Goal: Task Accomplishment & Management: Complete application form

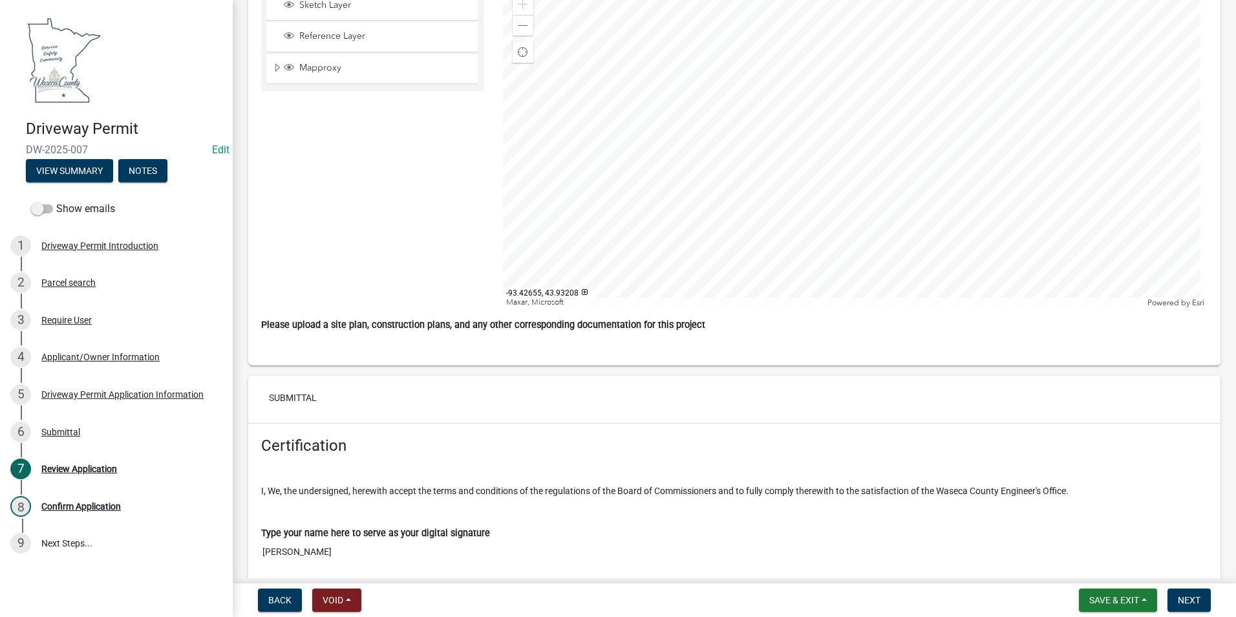
scroll to position [4398, 0]
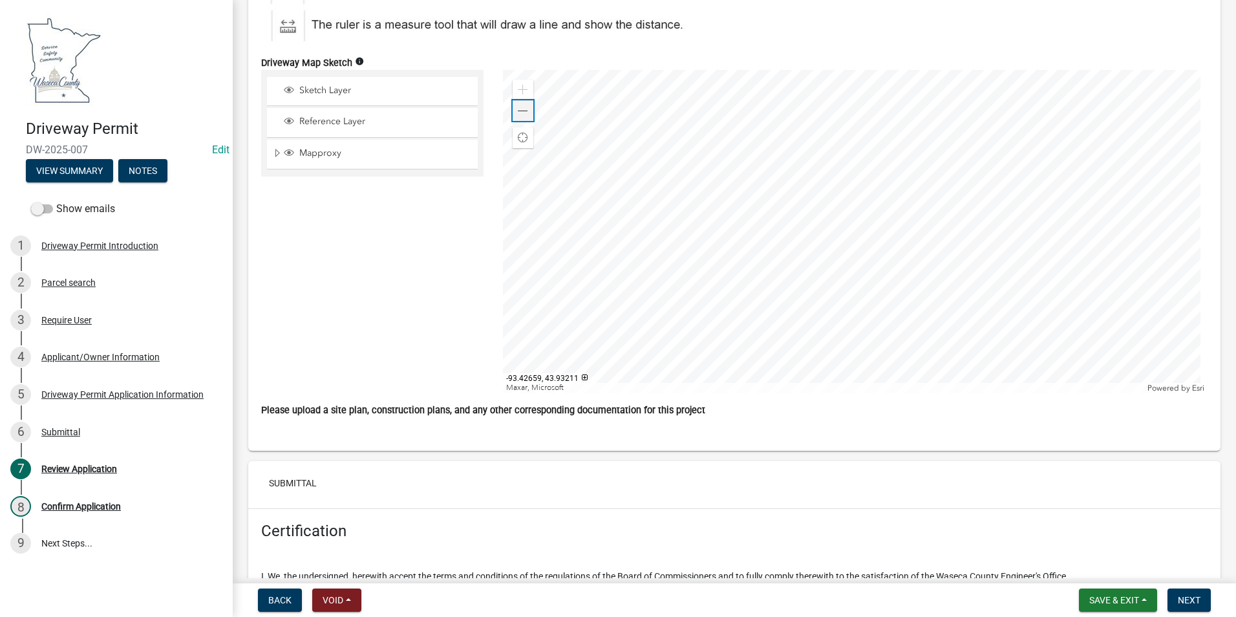
click at [524, 116] on span at bounding box center [523, 111] width 10 height 10
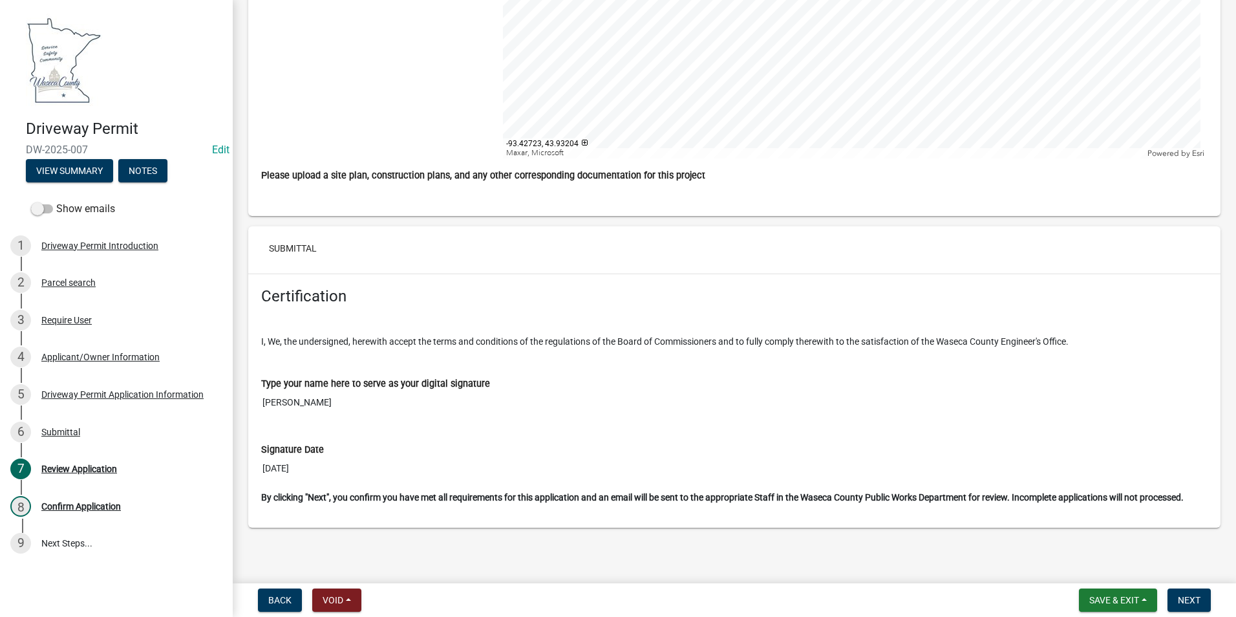
scroll to position [4646, 0]
click at [1193, 600] on span "Next" at bounding box center [1189, 600] width 23 height 10
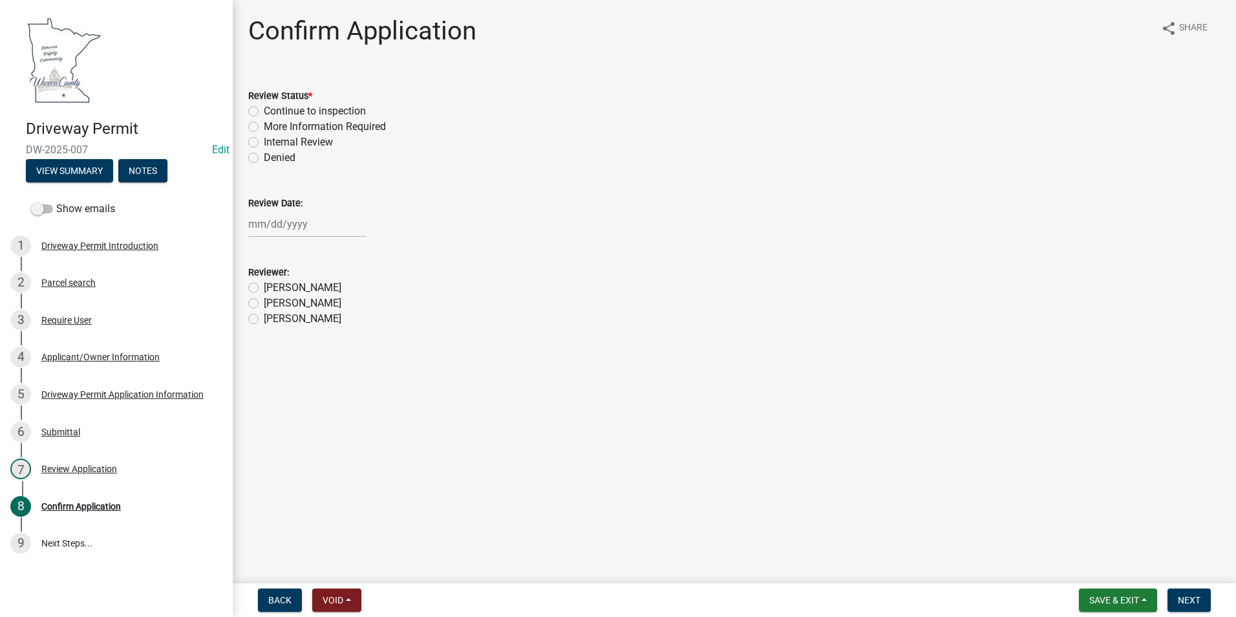
click at [264, 111] on label "Continue to inspection" at bounding box center [315, 111] width 102 height 16
click at [264, 111] on input "Continue to inspection" at bounding box center [268, 107] width 8 height 8
radio input "true"
click at [286, 224] on div at bounding box center [307, 224] width 118 height 27
select select "9"
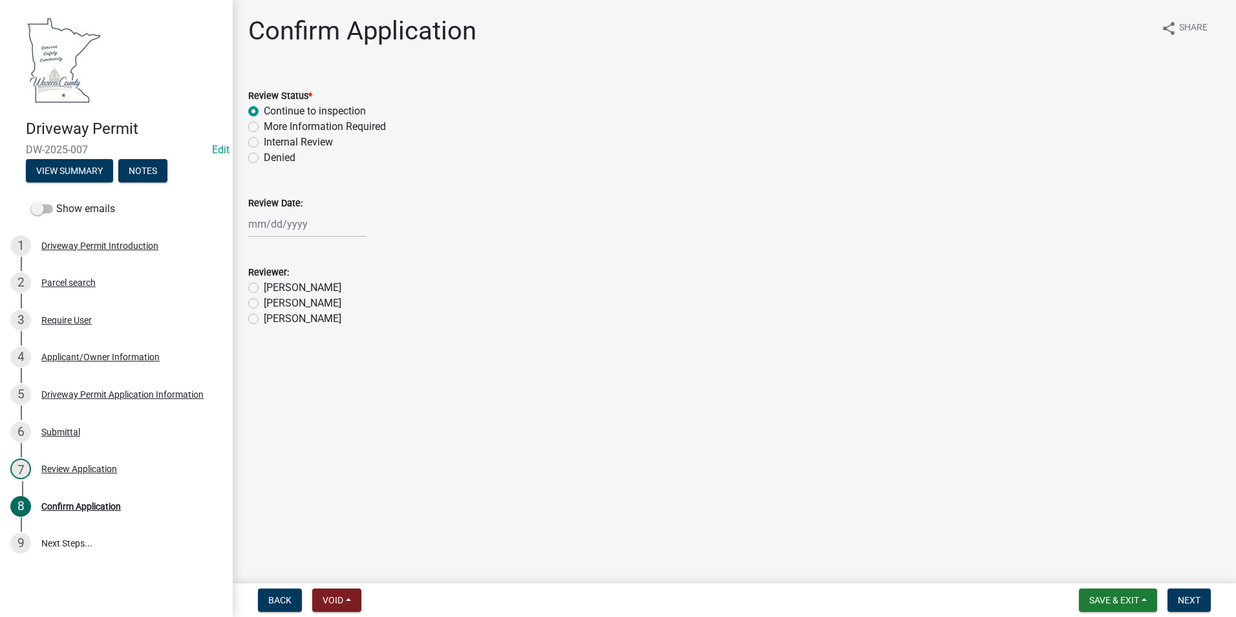
select select "2025"
click at [258, 309] on div "8" at bounding box center [261, 313] width 21 height 21
type input "[DATE]"
click at [264, 318] on label "[PERSON_NAME]" at bounding box center [303, 319] width 78 height 16
click at [264, 318] on input "[PERSON_NAME]" at bounding box center [268, 315] width 8 height 8
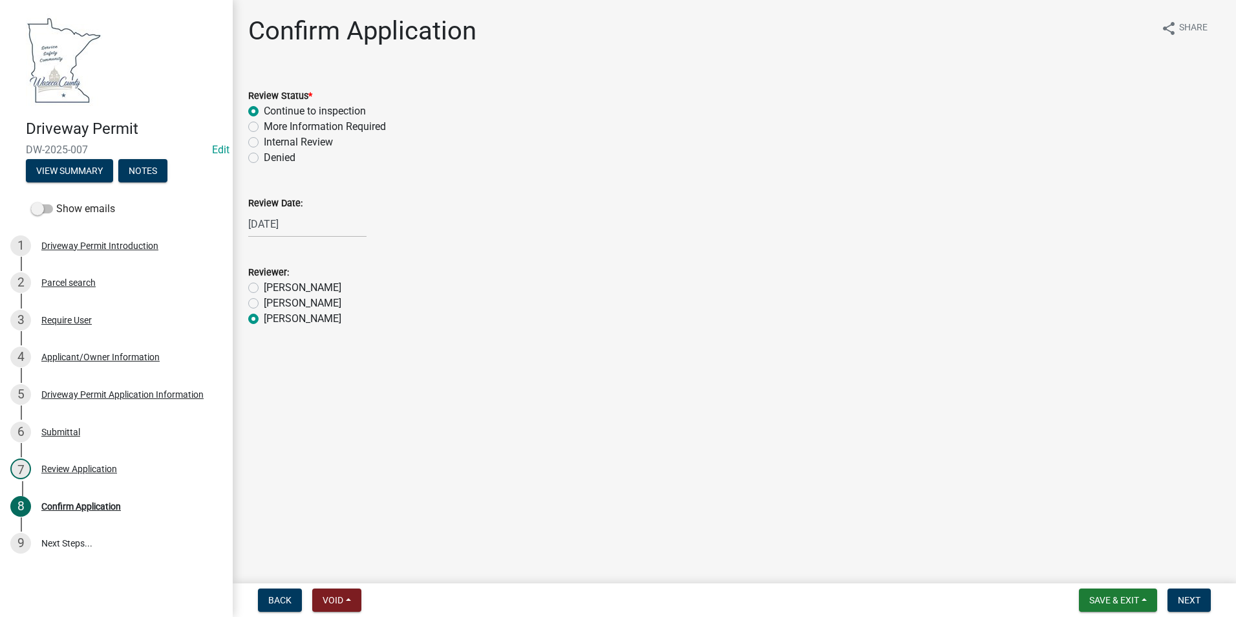
radio input "true"
click at [1196, 596] on span "Next" at bounding box center [1189, 600] width 23 height 10
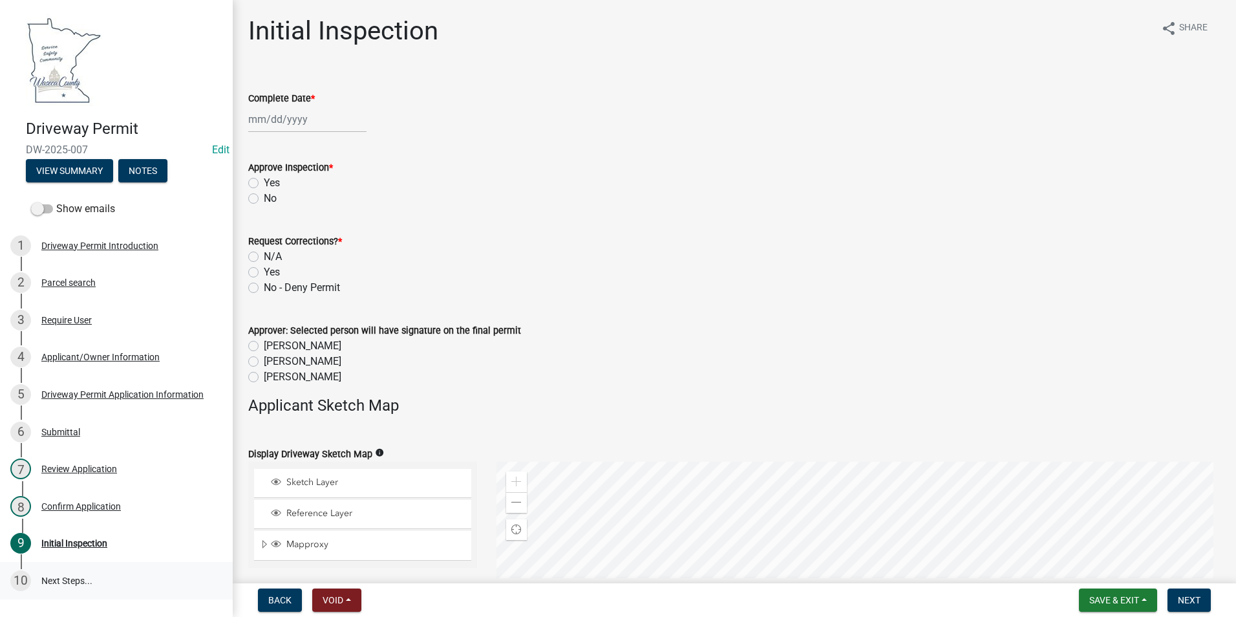
click at [56, 579] on link "10 Next Steps..." at bounding box center [116, 581] width 233 height 38
click at [65, 504] on div "Confirm Application" at bounding box center [81, 506] width 80 height 9
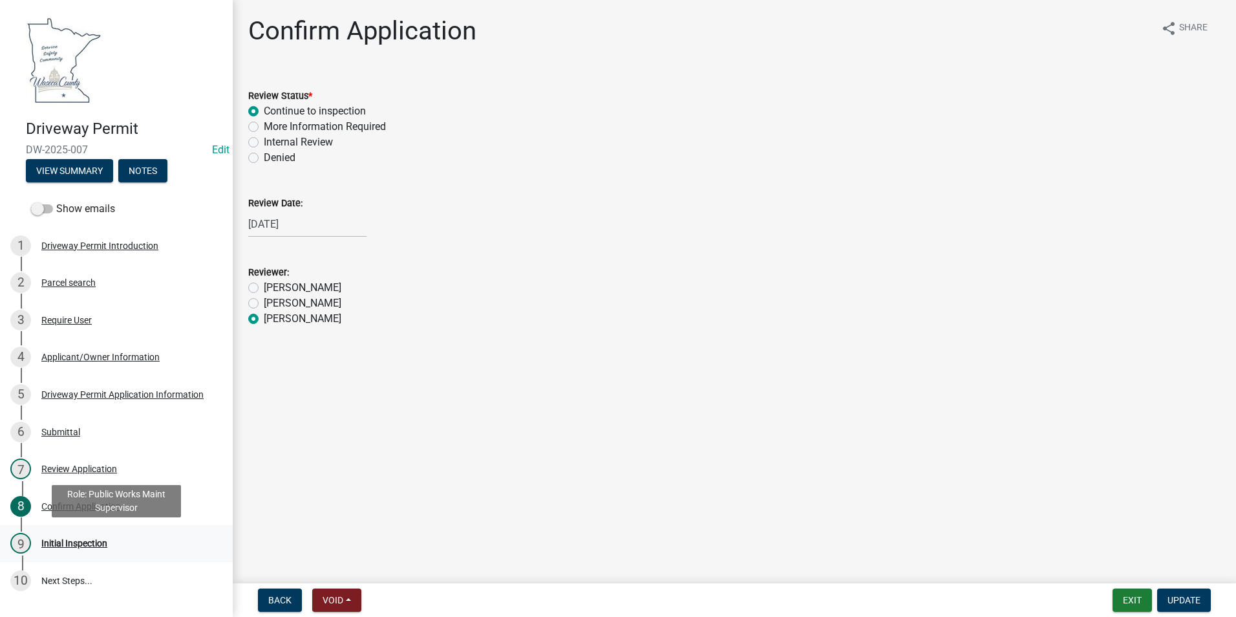
click at [83, 539] on div "Initial Inspection" at bounding box center [74, 543] width 66 height 9
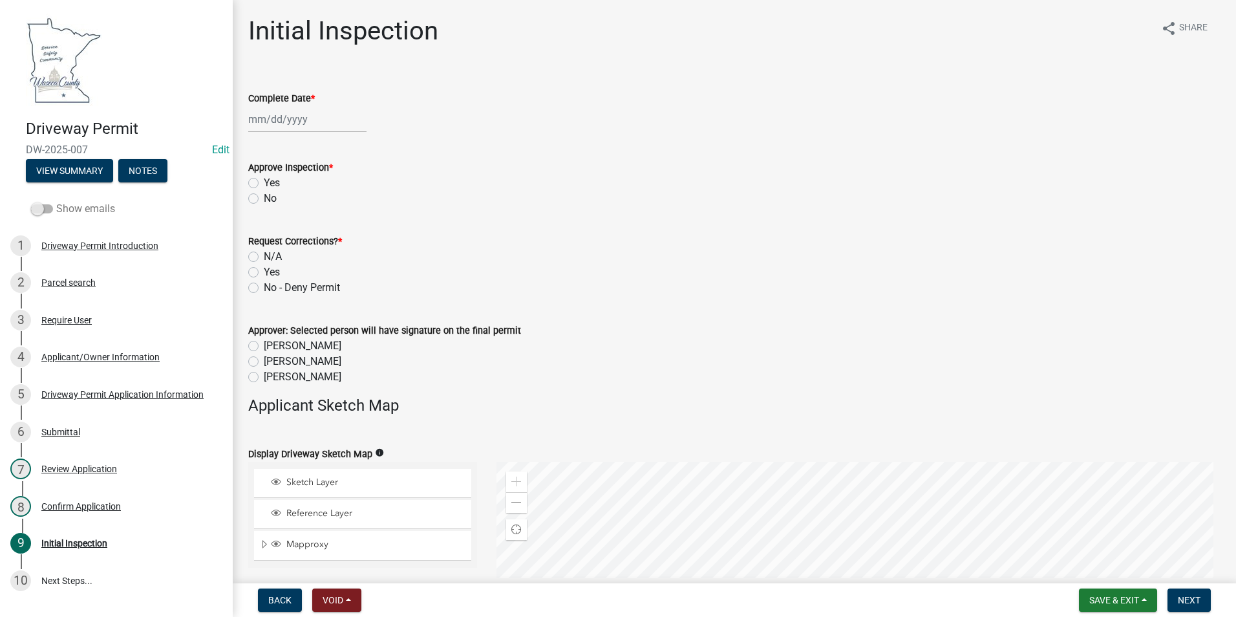
click at [41, 211] on span at bounding box center [42, 208] width 22 height 9
click at [56, 201] on input "Show emails" at bounding box center [56, 201] width 0 height 0
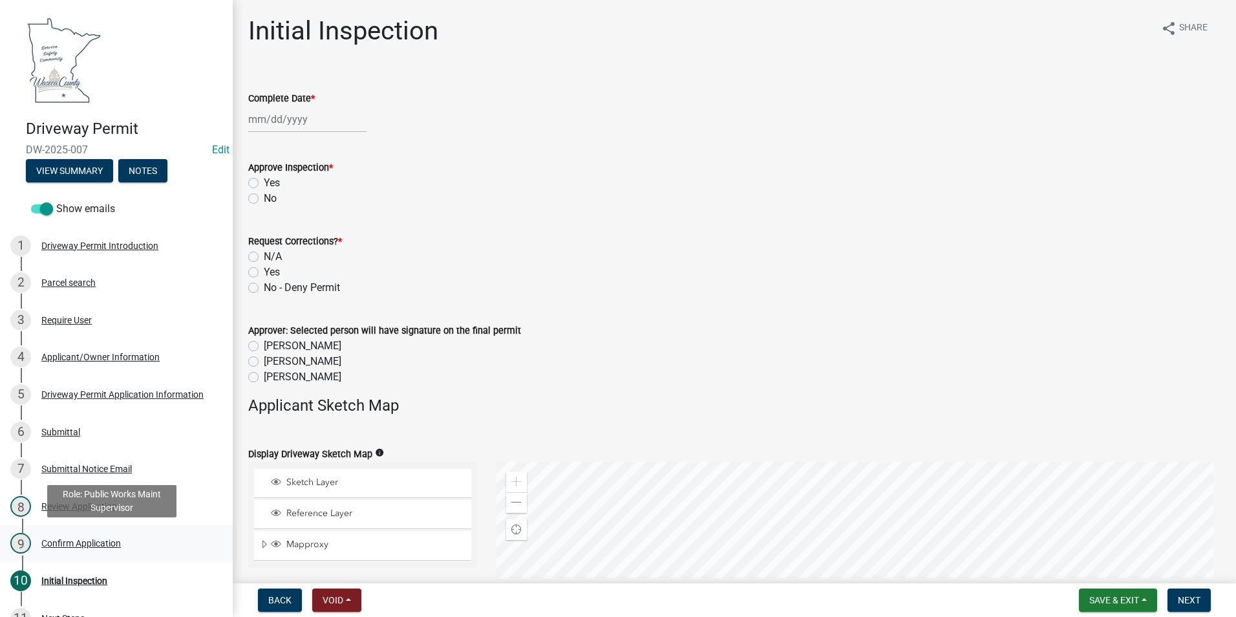
click at [108, 546] on div "Confirm Application" at bounding box center [81, 543] width 80 height 9
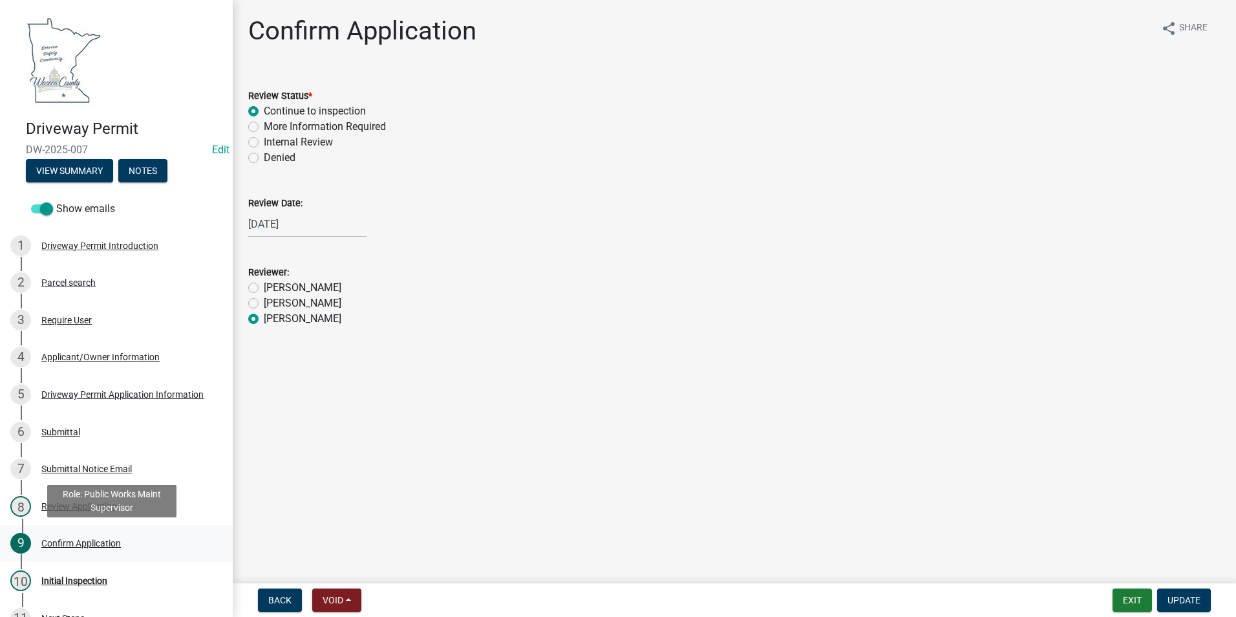
scroll to position [25, 0]
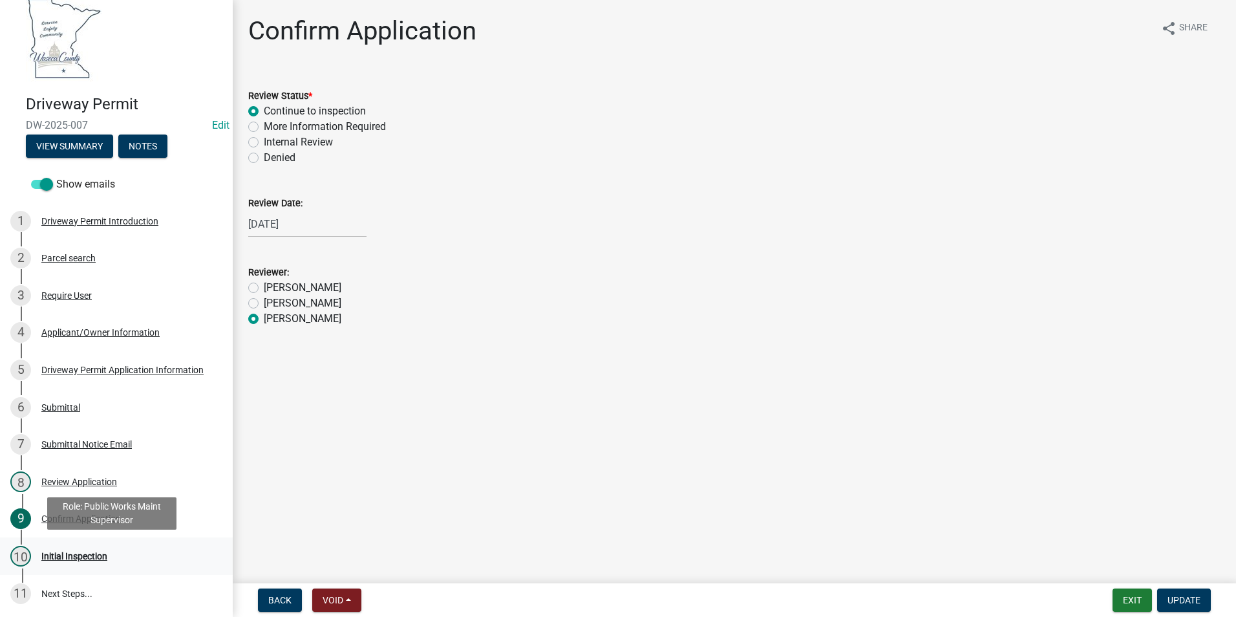
click at [85, 553] on div "Initial Inspection" at bounding box center [74, 556] width 66 height 9
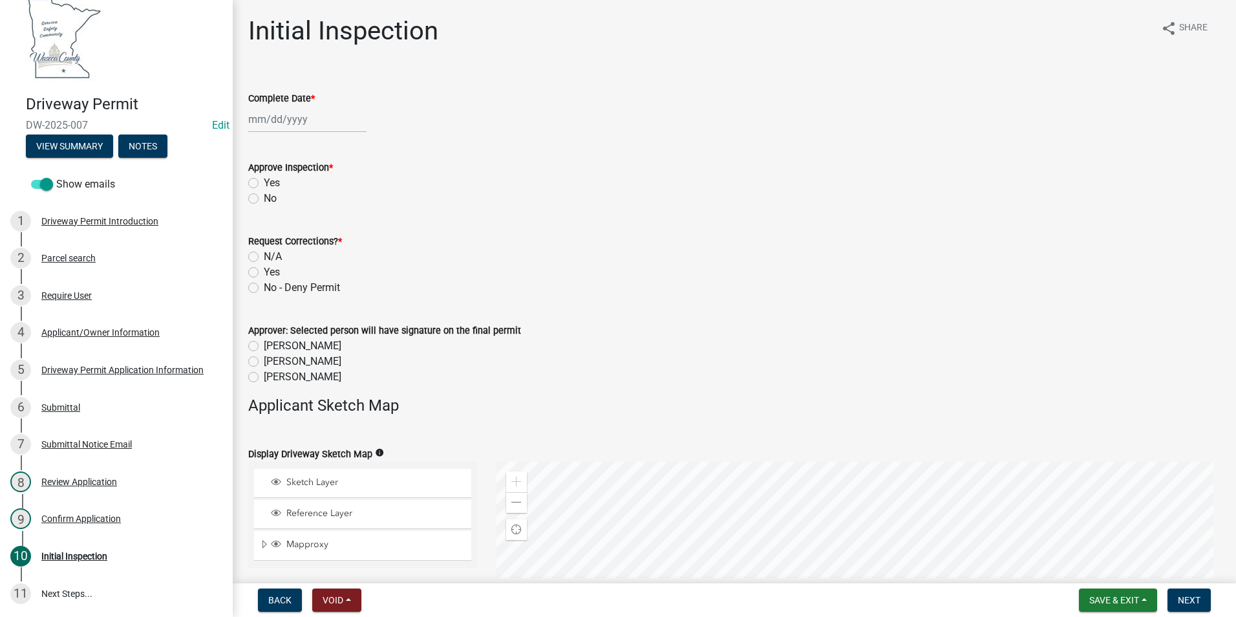
click at [286, 124] on div at bounding box center [307, 119] width 118 height 27
select select "9"
select select "2025"
click at [264, 208] on div "8" at bounding box center [261, 209] width 21 height 21
type input "[DATE]"
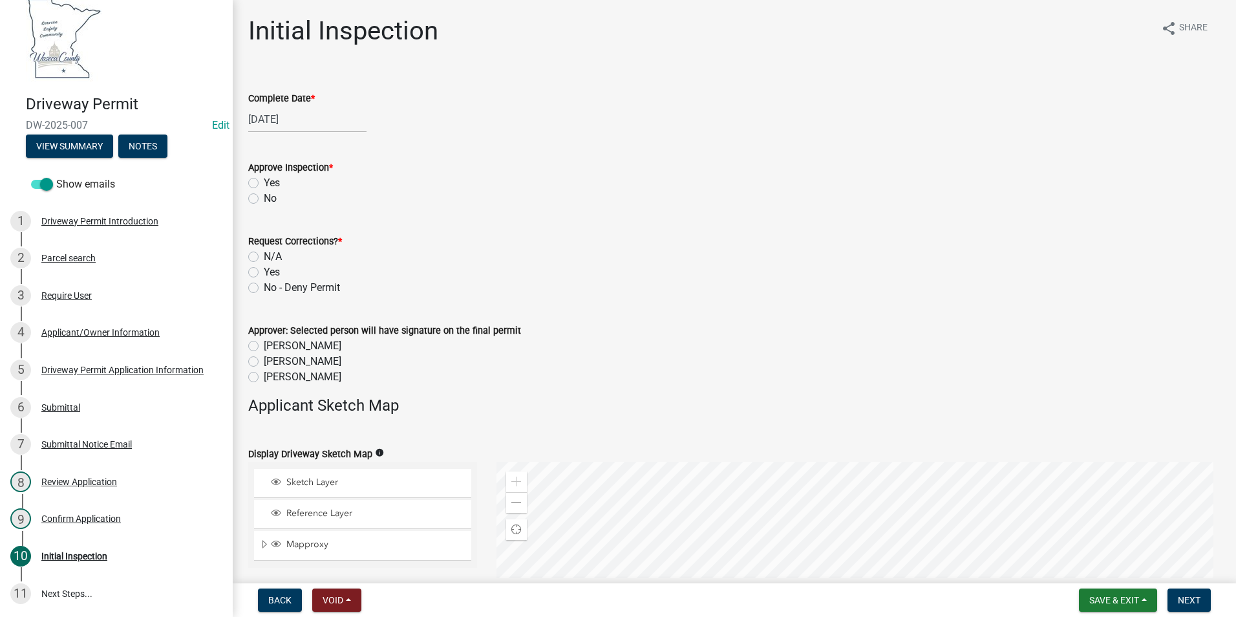
click at [264, 182] on label "Yes" at bounding box center [272, 183] width 16 height 16
click at [264, 182] on input "Yes" at bounding box center [268, 179] width 8 height 8
radio input "true"
click at [264, 254] on label "N/A" at bounding box center [273, 257] width 18 height 16
click at [264, 254] on input "N/A" at bounding box center [268, 253] width 8 height 8
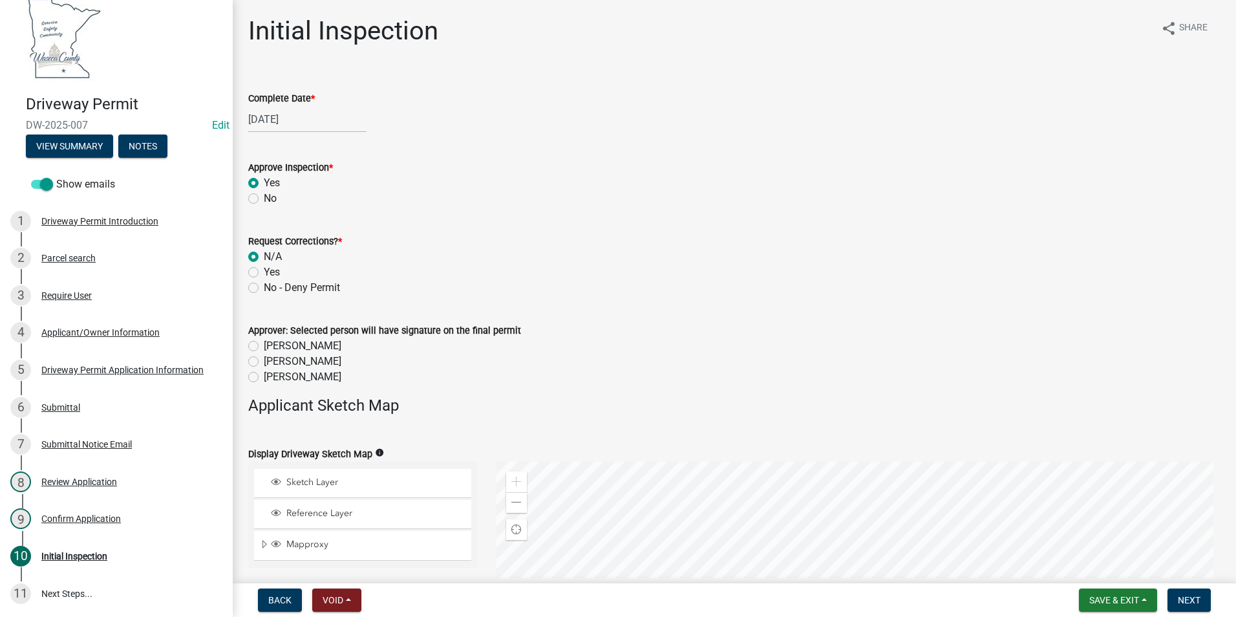
radio input "true"
click at [264, 378] on label "[PERSON_NAME]" at bounding box center [303, 377] width 78 height 16
click at [264, 378] on input "[PERSON_NAME]" at bounding box center [268, 373] width 8 height 8
radio input "true"
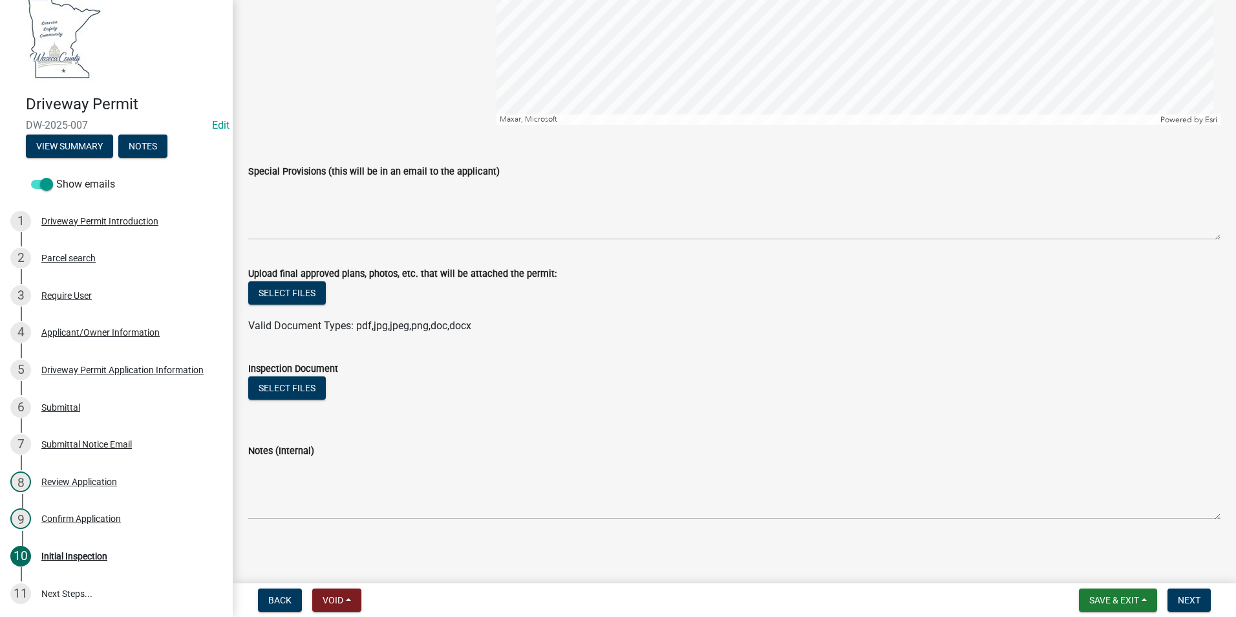
scroll to position [662, 0]
click at [1196, 598] on span "Next" at bounding box center [1189, 600] width 23 height 10
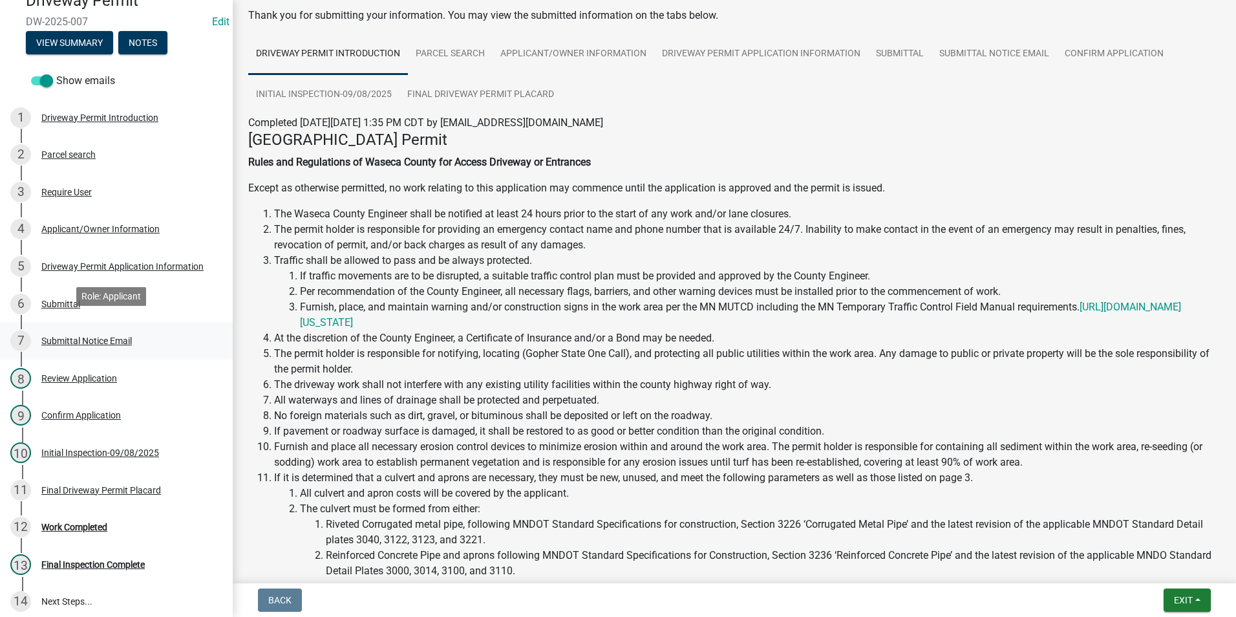
scroll to position [136, 0]
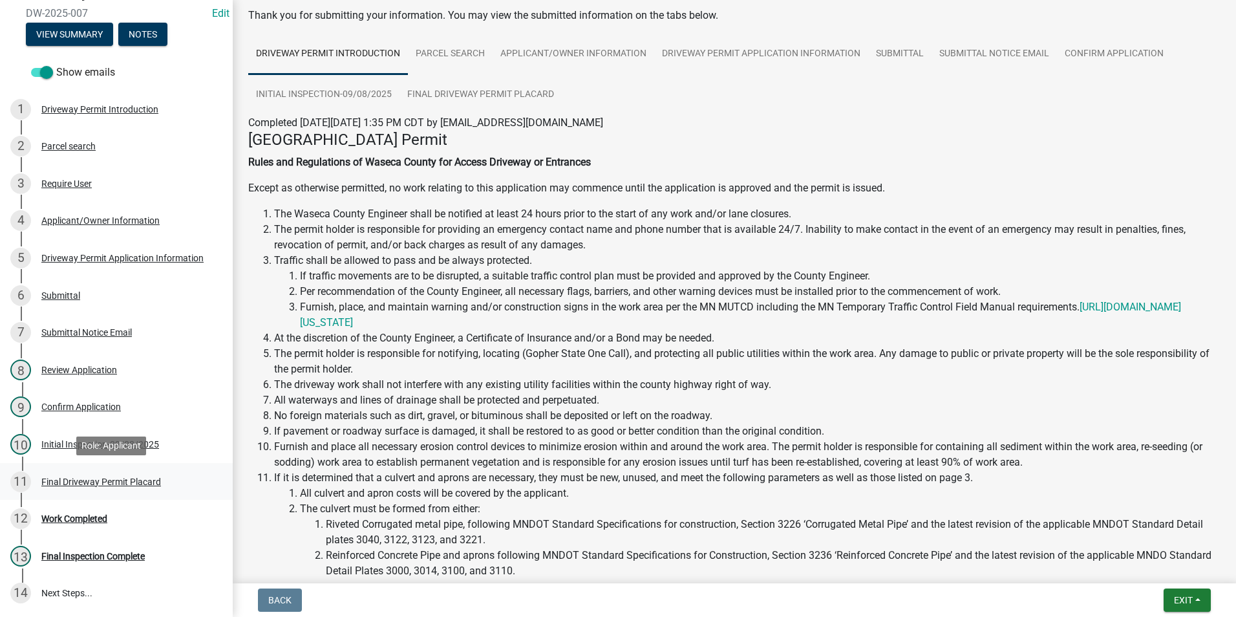
click at [105, 483] on div "Final Driveway Permit Placard" at bounding box center [101, 481] width 120 height 9
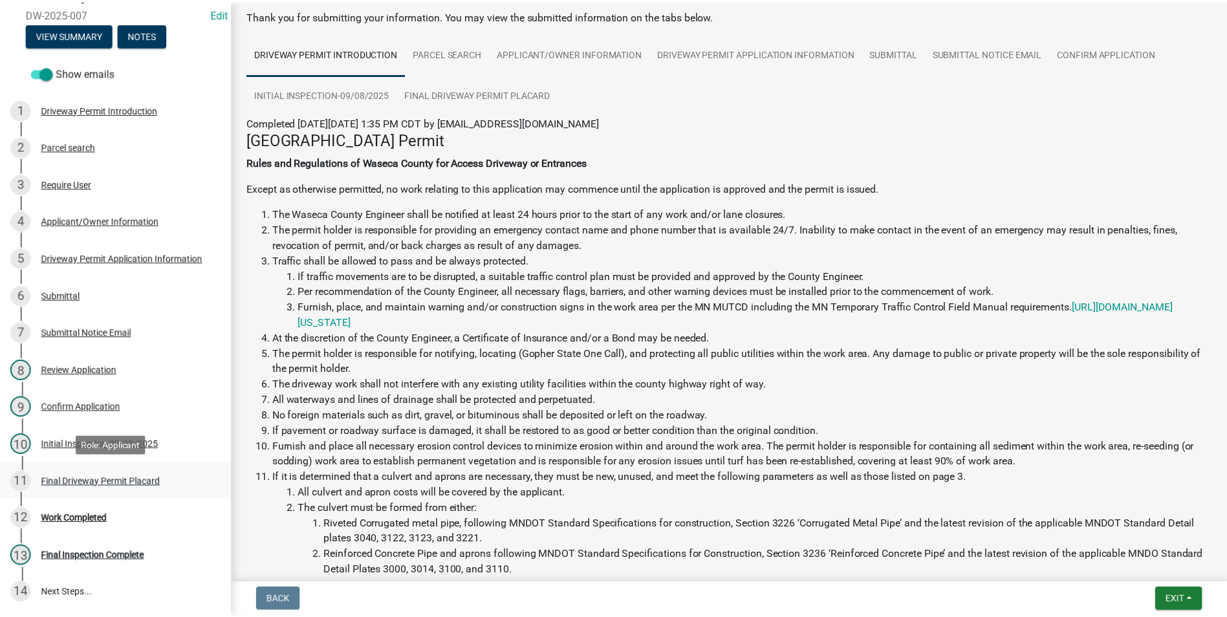
scroll to position [0, 0]
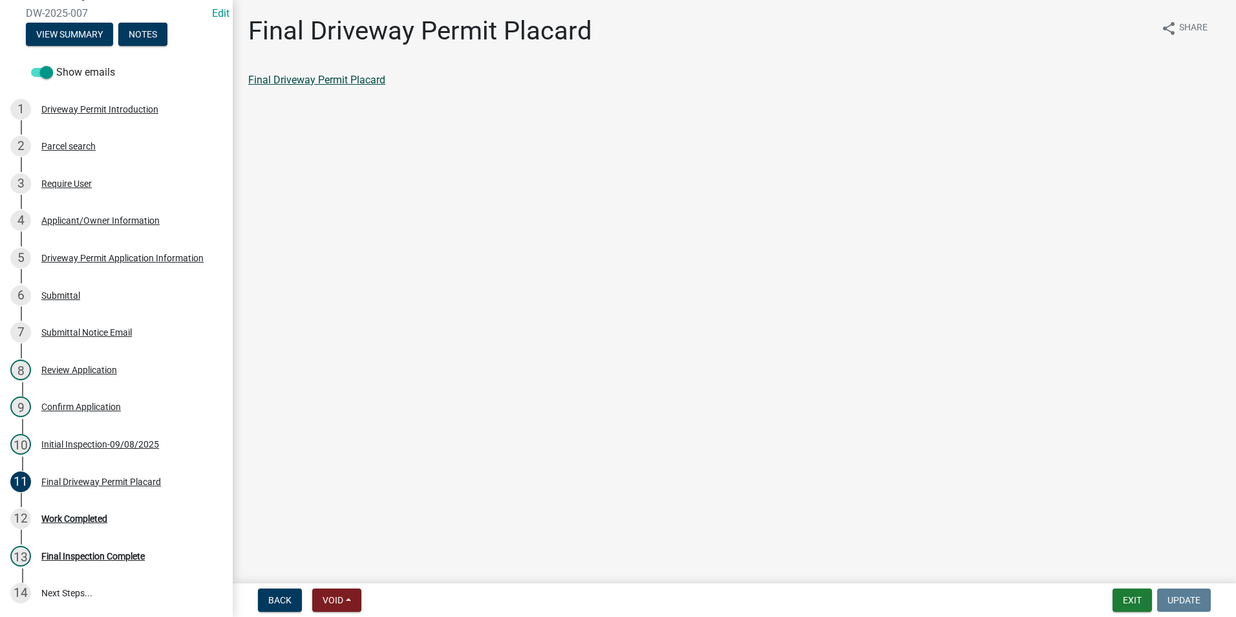
click at [354, 81] on link "Final Driveway Permit Placard" at bounding box center [316, 80] width 137 height 12
click at [1142, 601] on button "Exit" at bounding box center [1132, 599] width 39 height 23
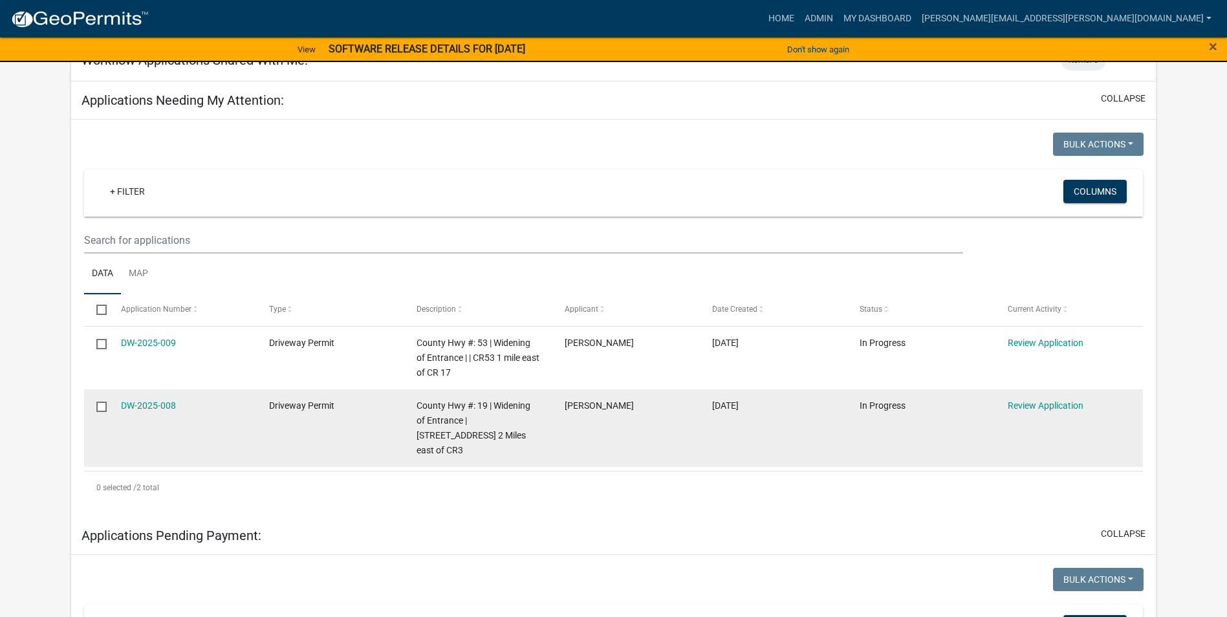
scroll to position [194, 0]
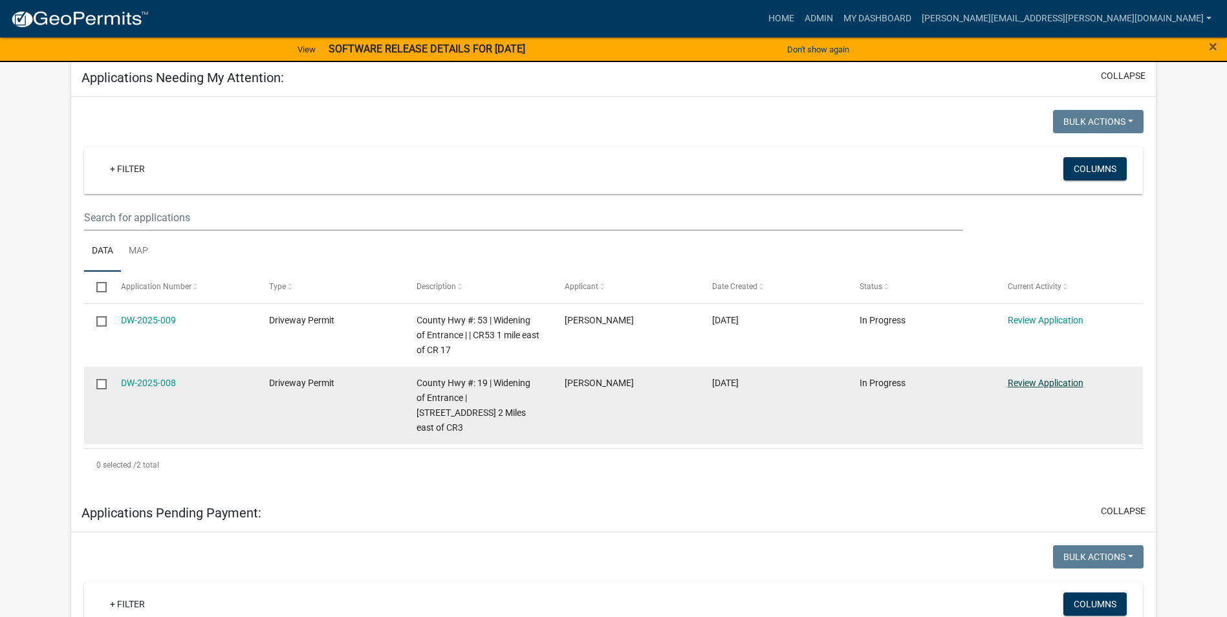
click at [1038, 381] on link "Review Application" at bounding box center [1046, 383] width 76 height 10
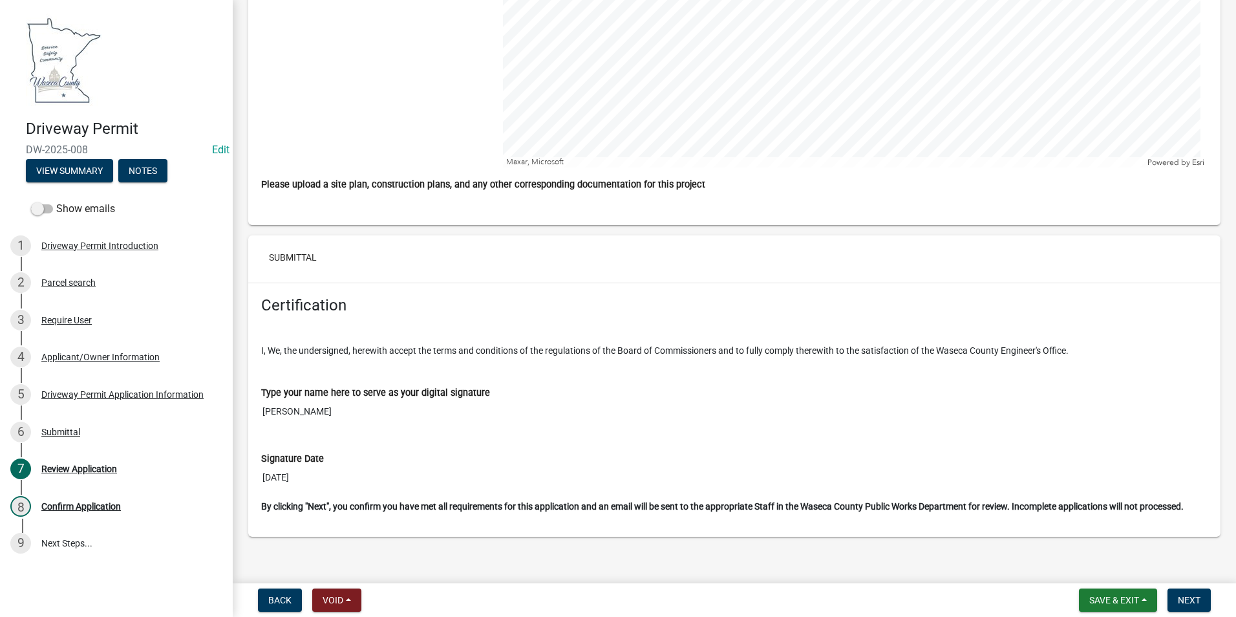
scroll to position [4646, 0]
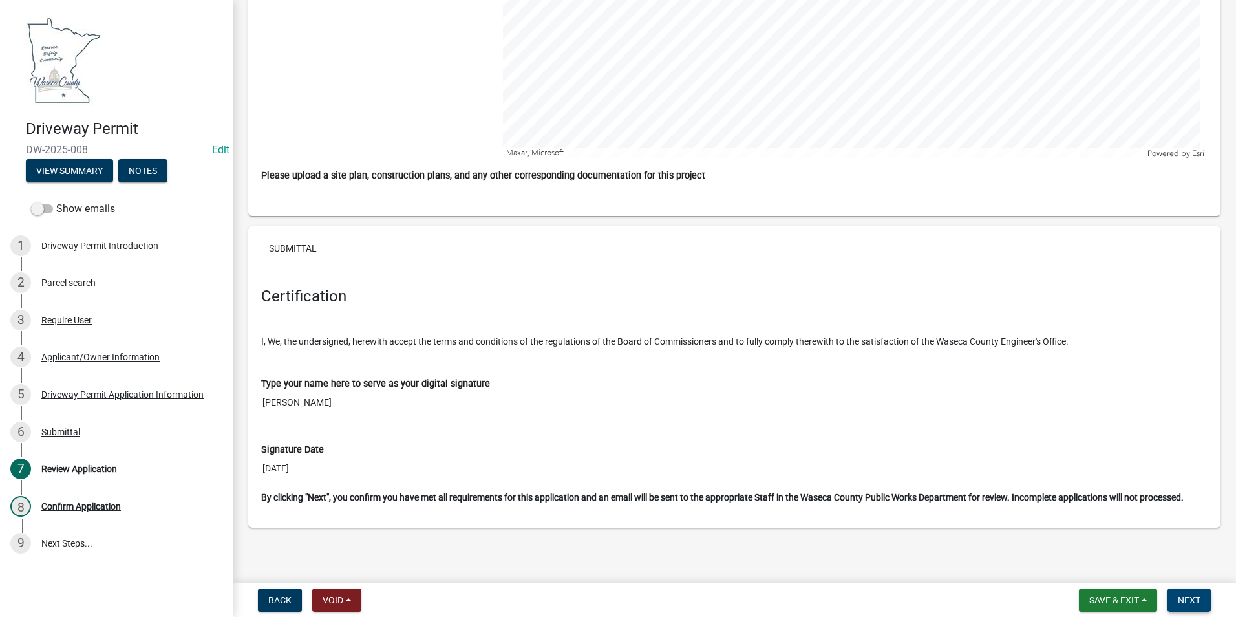
click at [1187, 595] on span "Next" at bounding box center [1189, 600] width 23 height 10
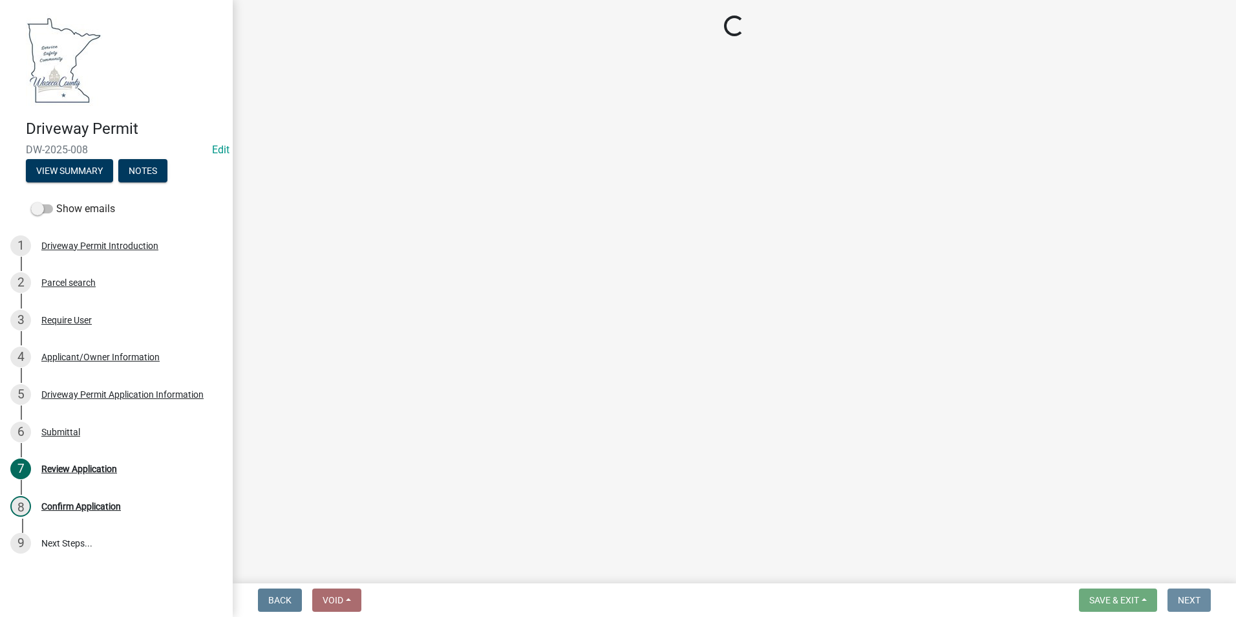
scroll to position [0, 0]
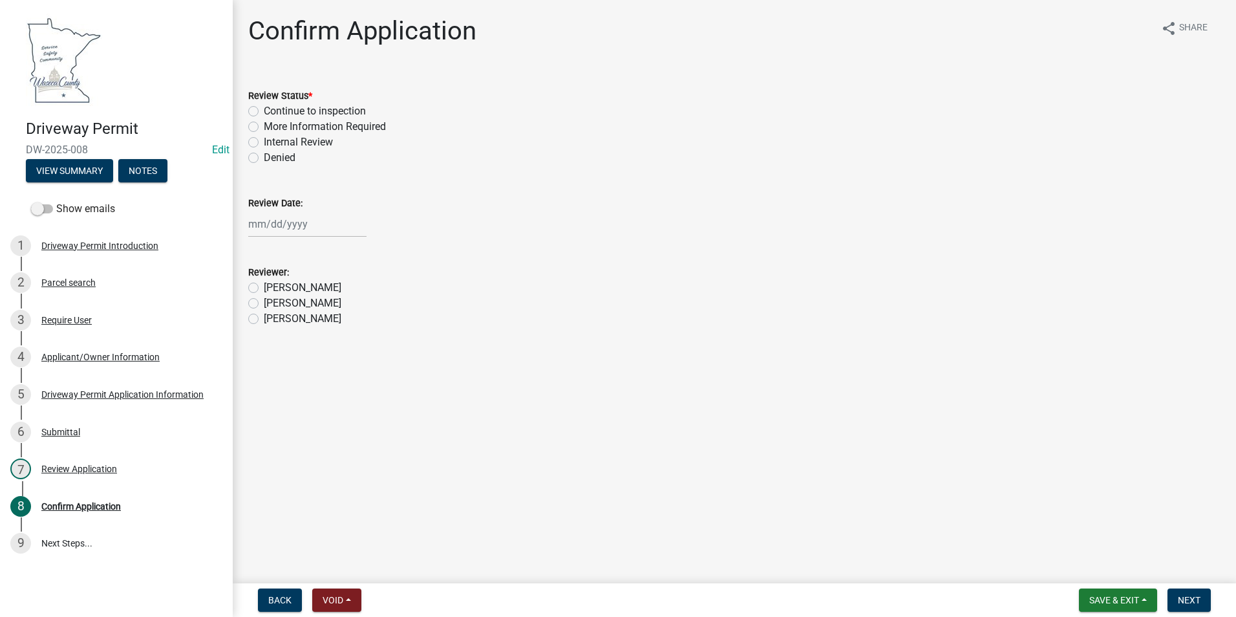
click at [264, 111] on label "Continue to inspection" at bounding box center [315, 111] width 102 height 16
click at [264, 111] on input "Continue to inspection" at bounding box center [268, 107] width 8 height 8
radio input "true"
click at [264, 319] on label "[PERSON_NAME]" at bounding box center [303, 319] width 78 height 16
click at [264, 319] on input "[PERSON_NAME]" at bounding box center [268, 315] width 8 height 8
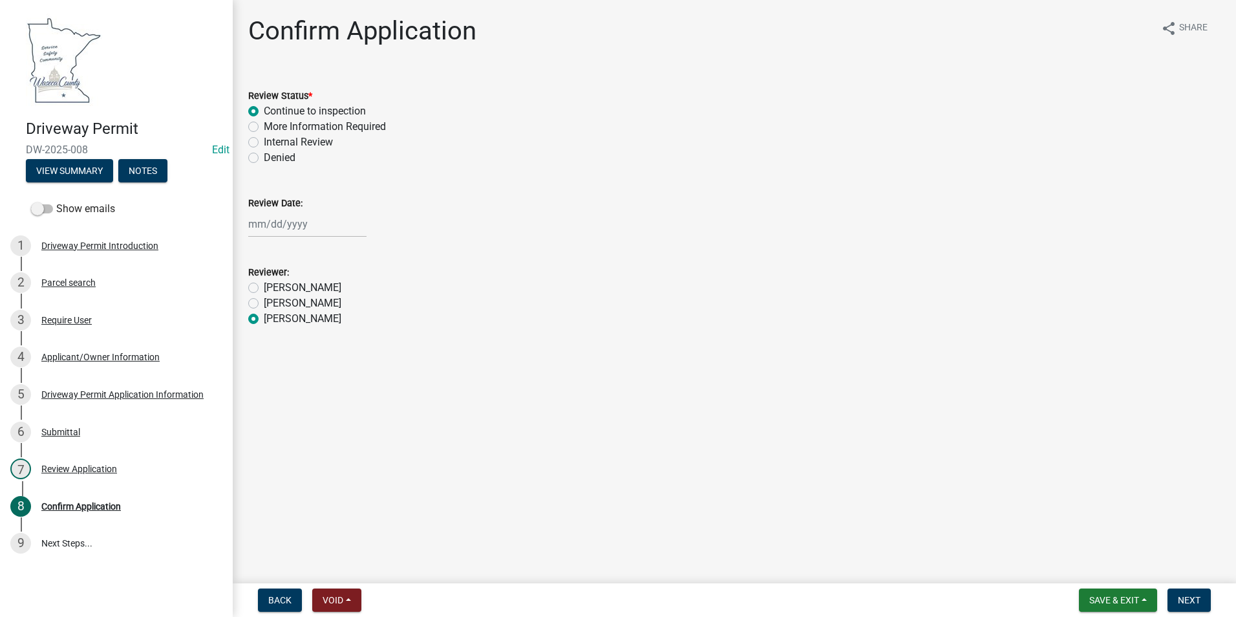
radio input "true"
click at [296, 222] on div at bounding box center [307, 224] width 118 height 27
select select "9"
select select "2025"
click at [258, 312] on div "8" at bounding box center [261, 313] width 21 height 21
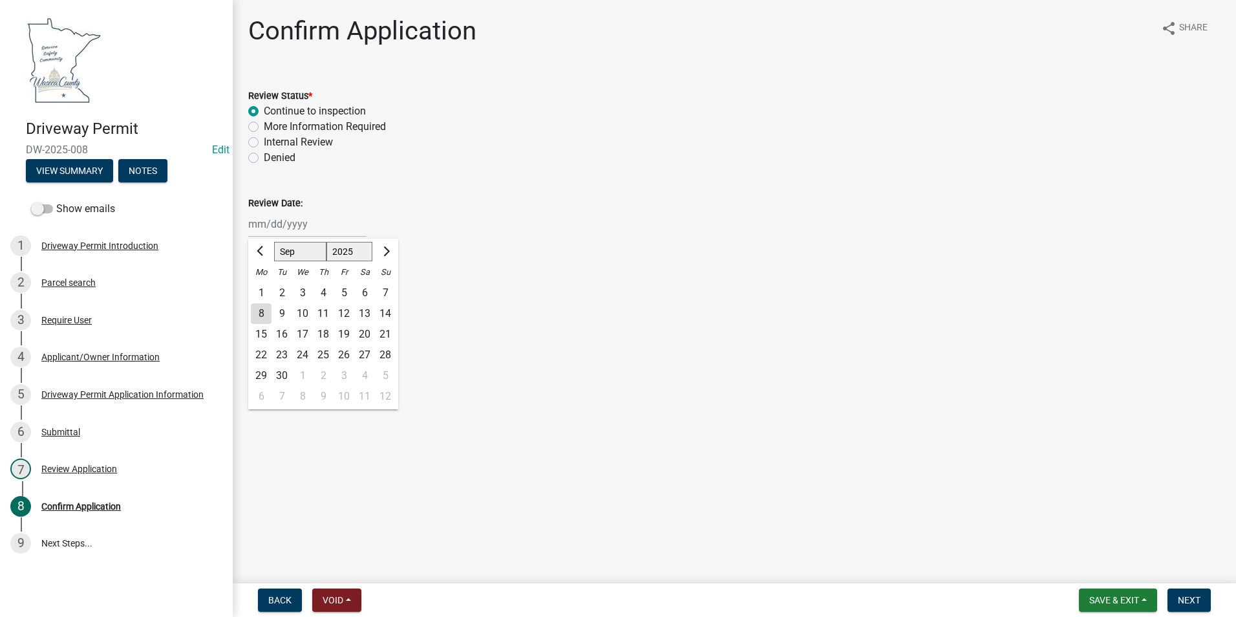
type input "[DATE]"
click at [1204, 596] on button "Next" at bounding box center [1189, 599] width 43 height 23
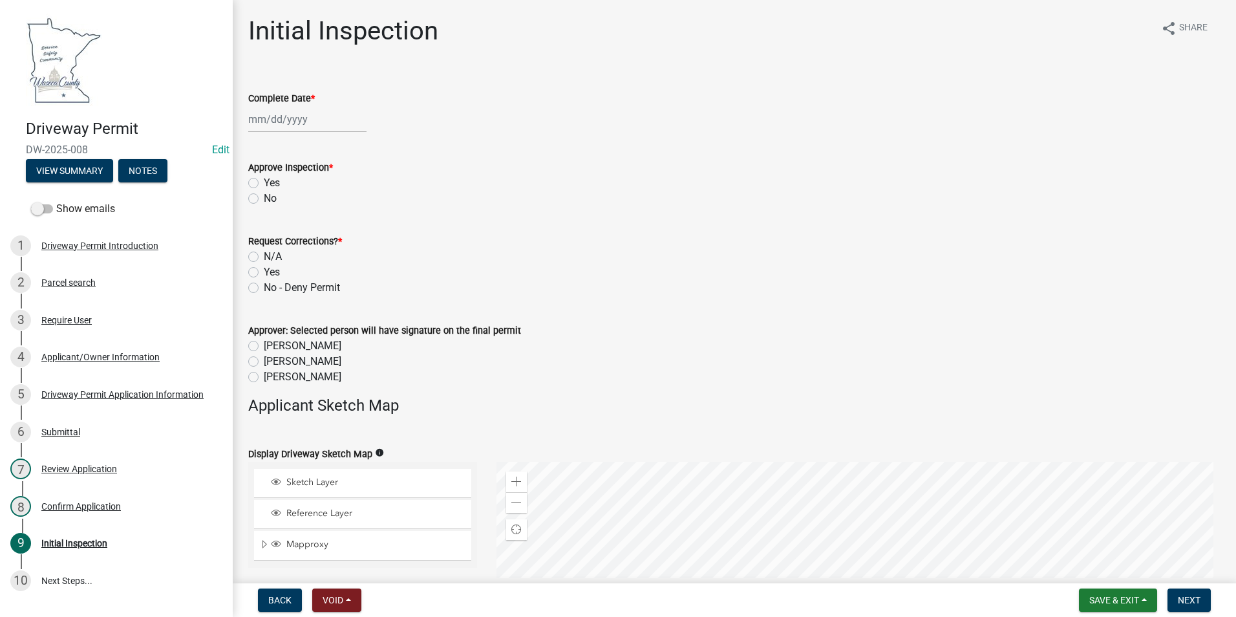
select select "9"
select select "2025"
click at [277, 122] on div "[PERSON_NAME] Feb Mar Apr [PERSON_NAME][DATE] Oct Nov [DATE] 1526 1527 1528 152…" at bounding box center [307, 119] width 118 height 27
click at [263, 206] on div "8" at bounding box center [261, 209] width 21 height 21
type input "[DATE]"
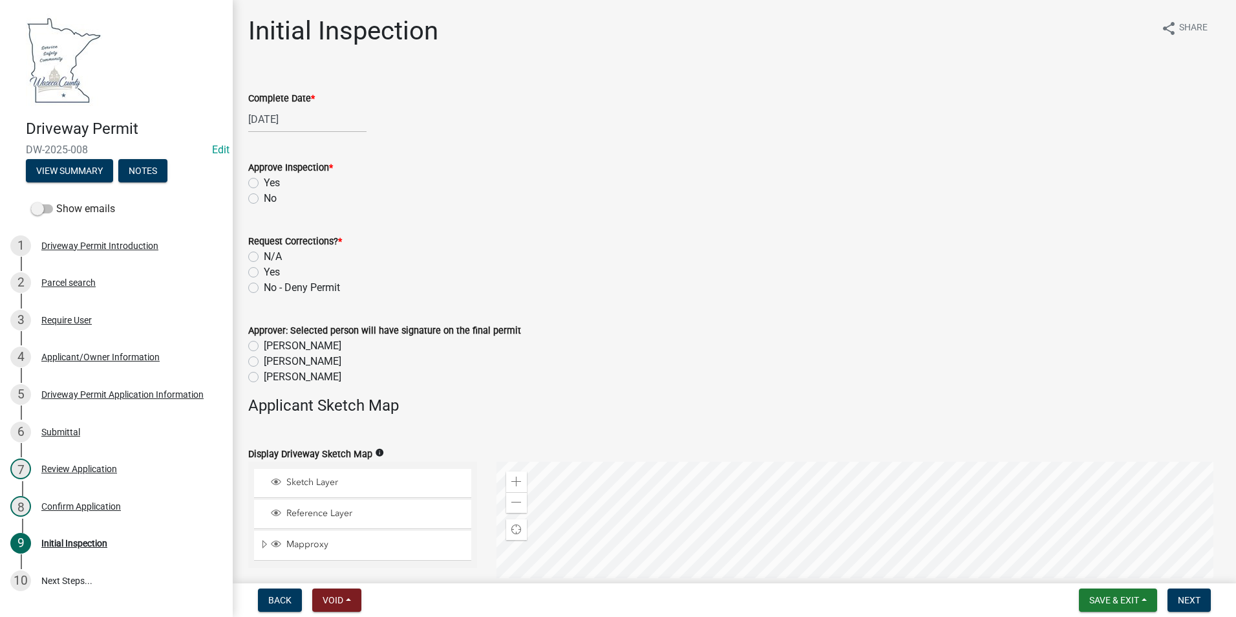
click at [264, 181] on label "Yes" at bounding box center [272, 183] width 16 height 16
click at [264, 181] on input "Yes" at bounding box center [268, 179] width 8 height 8
radio input "true"
click at [264, 258] on label "N/A" at bounding box center [273, 257] width 18 height 16
click at [264, 257] on input "N/A" at bounding box center [268, 253] width 8 height 8
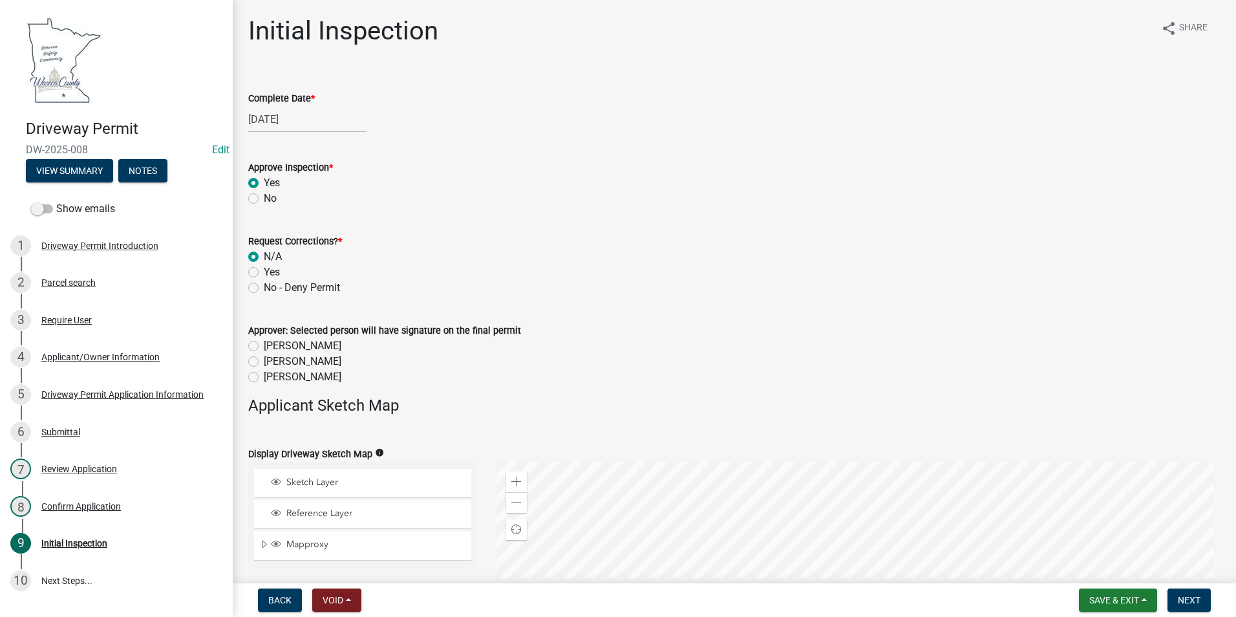
radio input "true"
click at [264, 375] on label "[PERSON_NAME]" at bounding box center [303, 377] width 78 height 16
click at [264, 375] on input "[PERSON_NAME]" at bounding box center [268, 373] width 8 height 8
radio input "true"
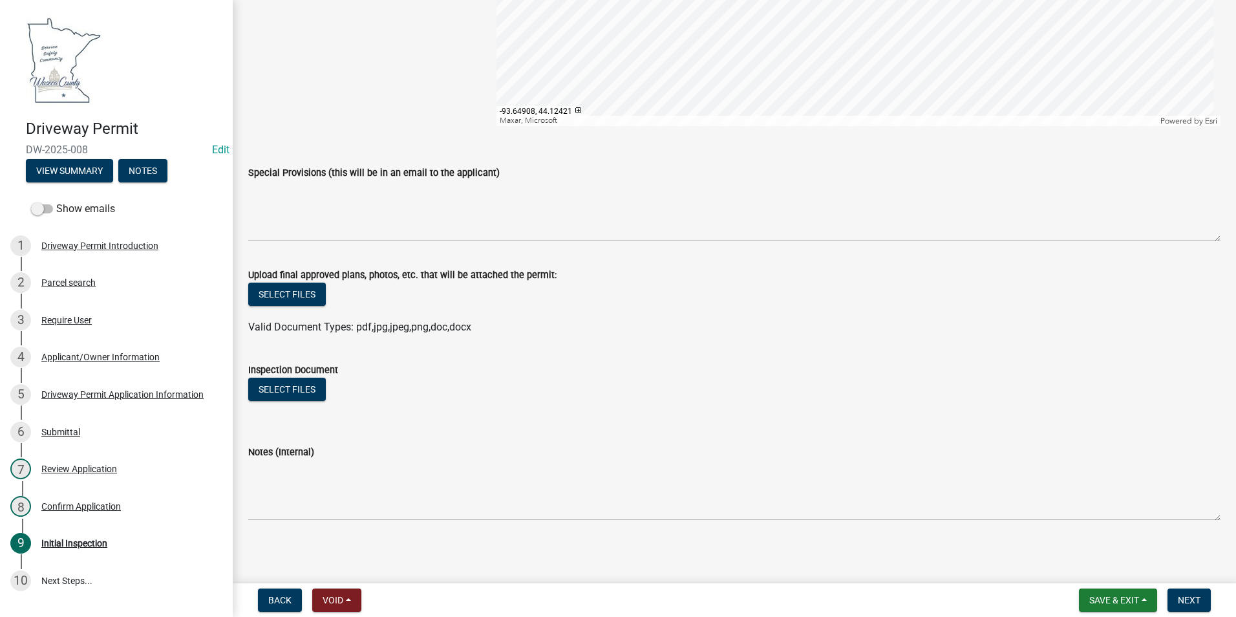
scroll to position [662, 0]
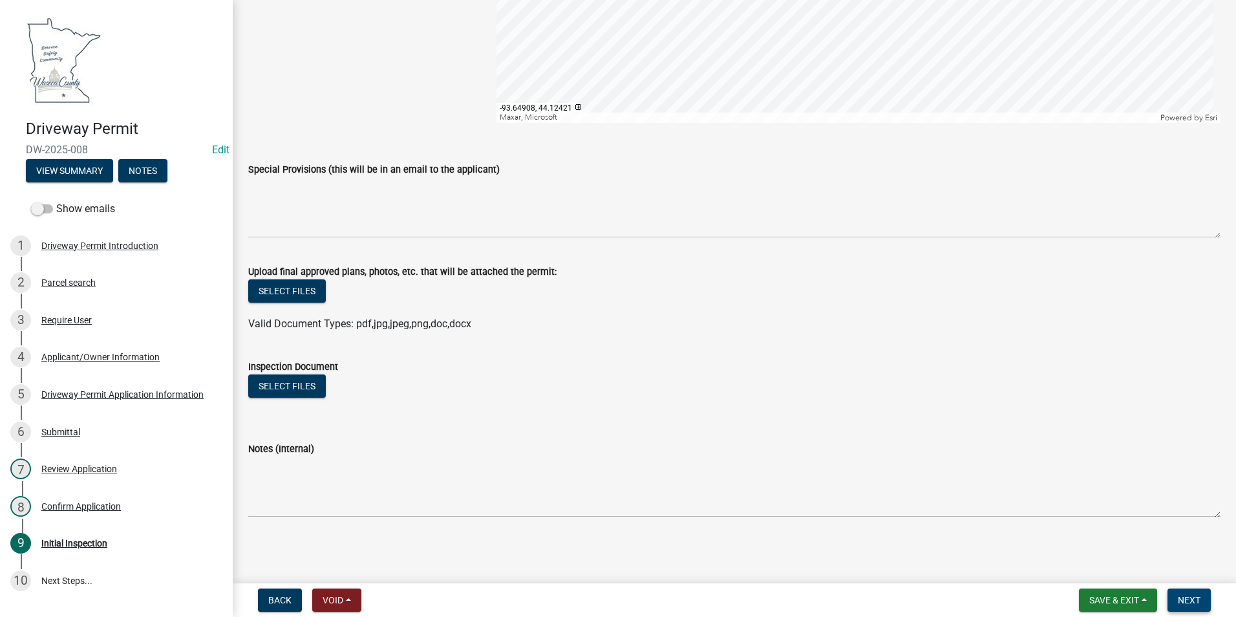
click at [1203, 599] on button "Next" at bounding box center [1189, 599] width 43 height 23
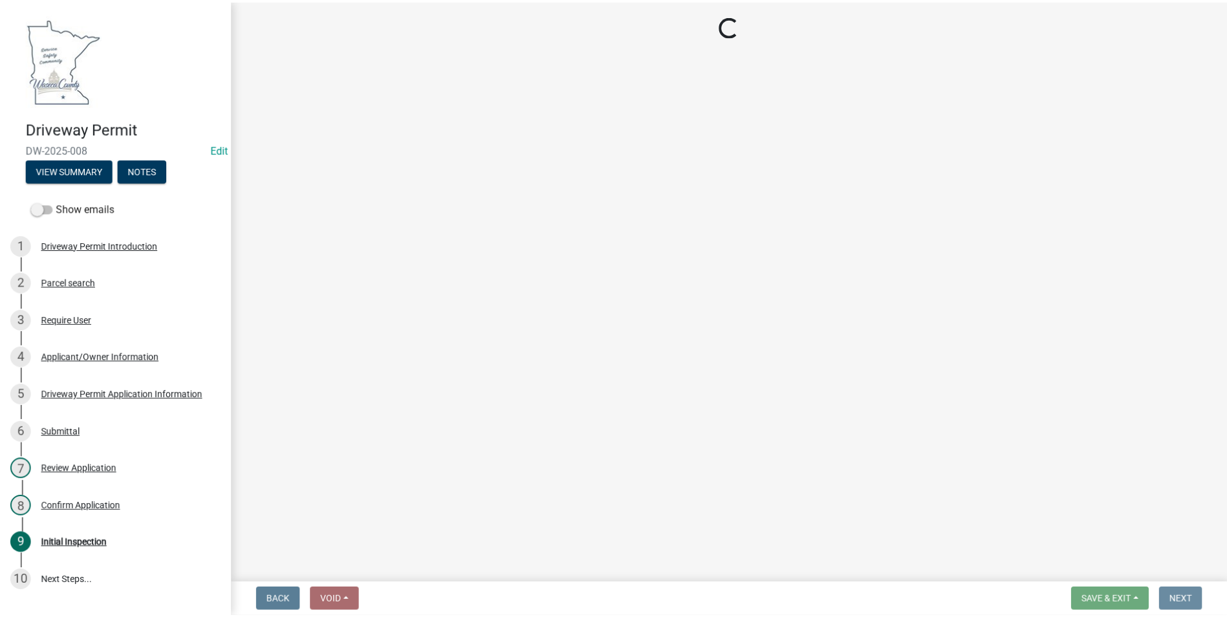
scroll to position [0, 0]
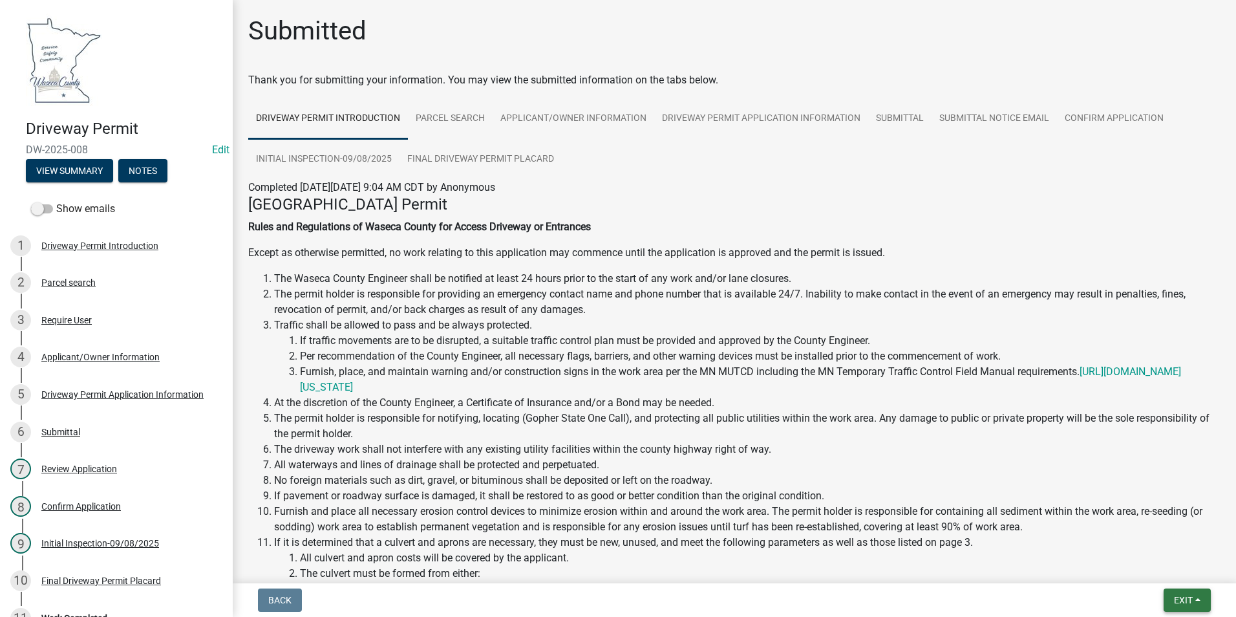
click at [1178, 597] on span "Exit" at bounding box center [1183, 600] width 19 height 10
click at [1158, 565] on button "Save & Exit" at bounding box center [1159, 566] width 103 height 31
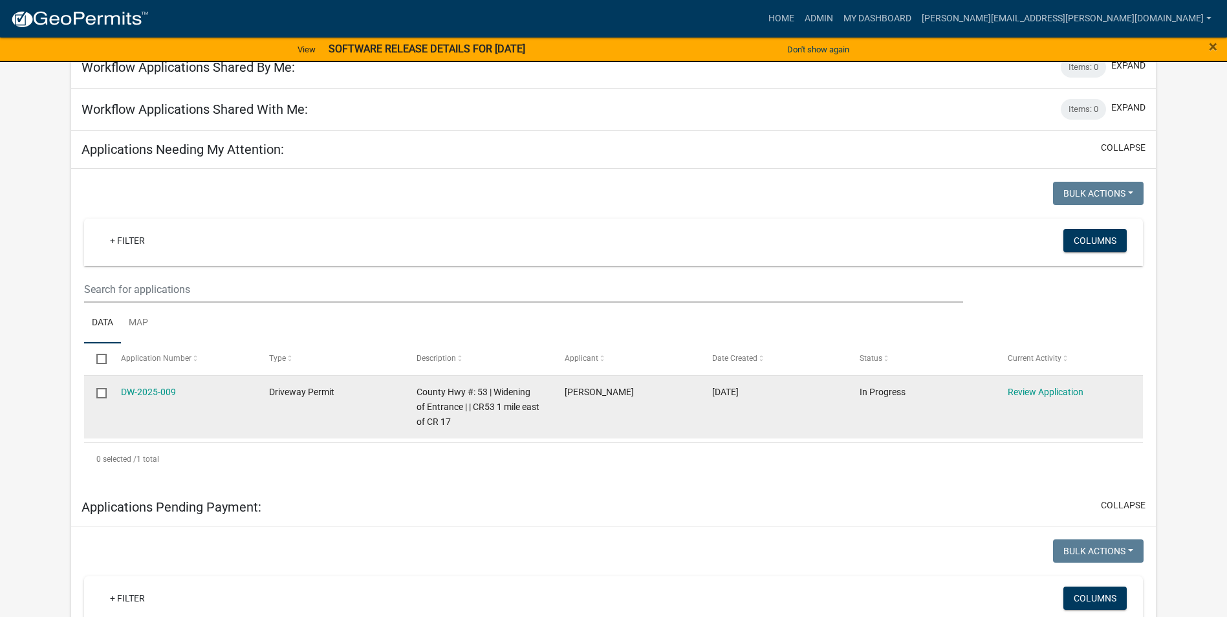
scroll to position [114, 0]
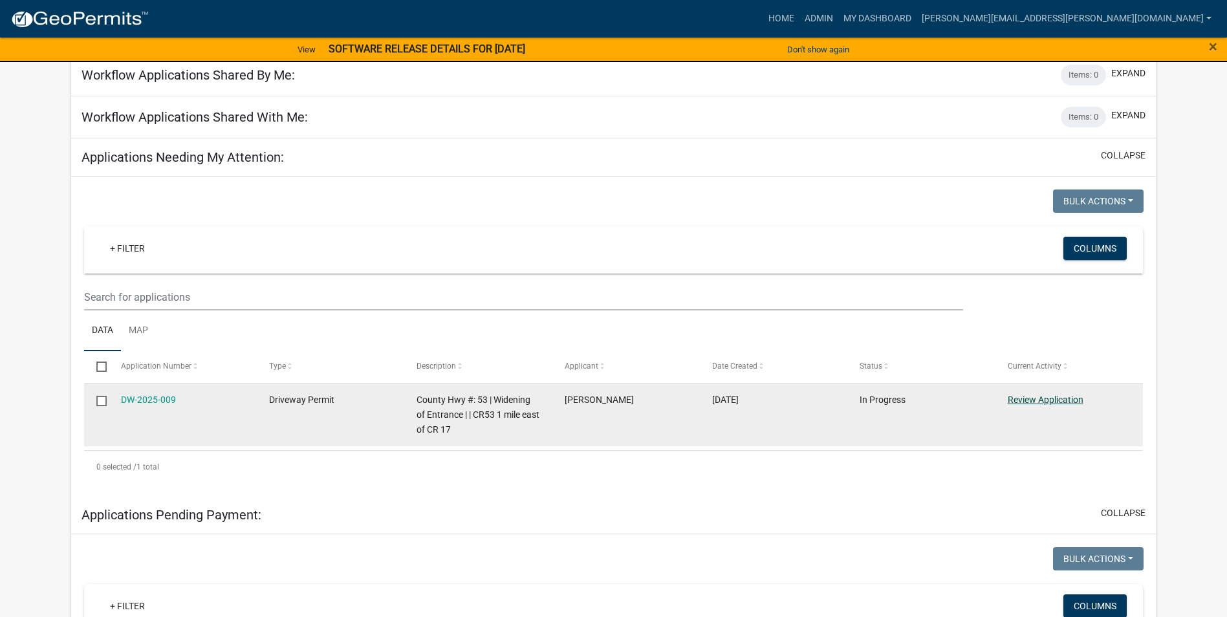
click at [1041, 397] on link "Review Application" at bounding box center [1046, 399] width 76 height 10
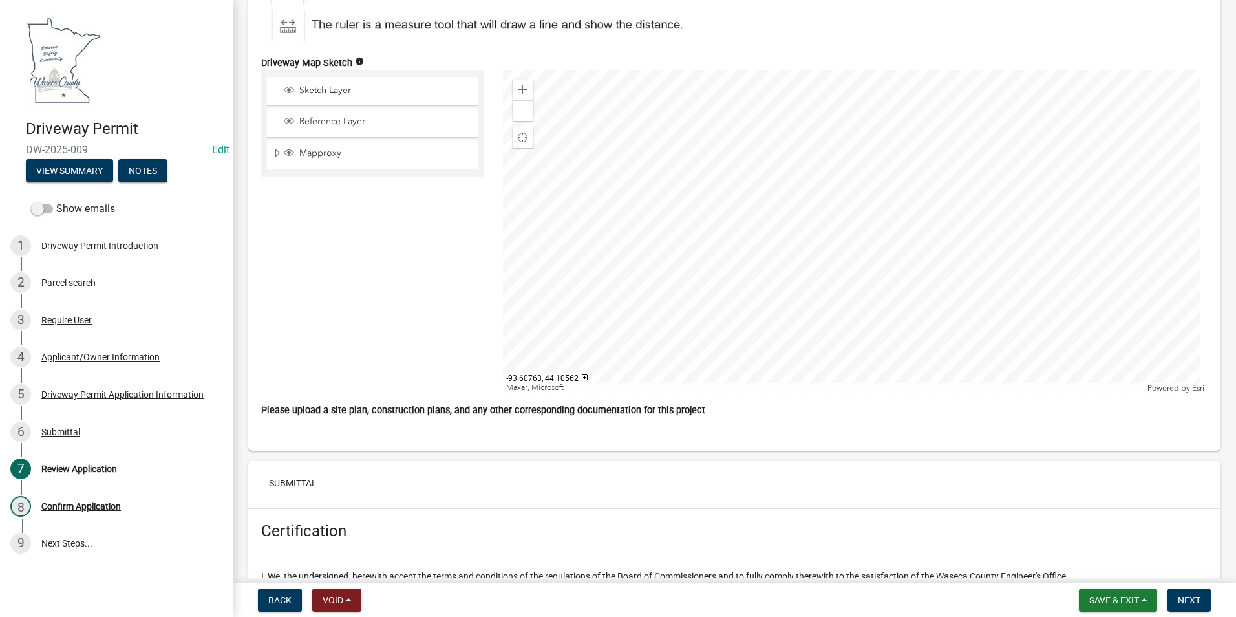
scroll to position [4646, 0]
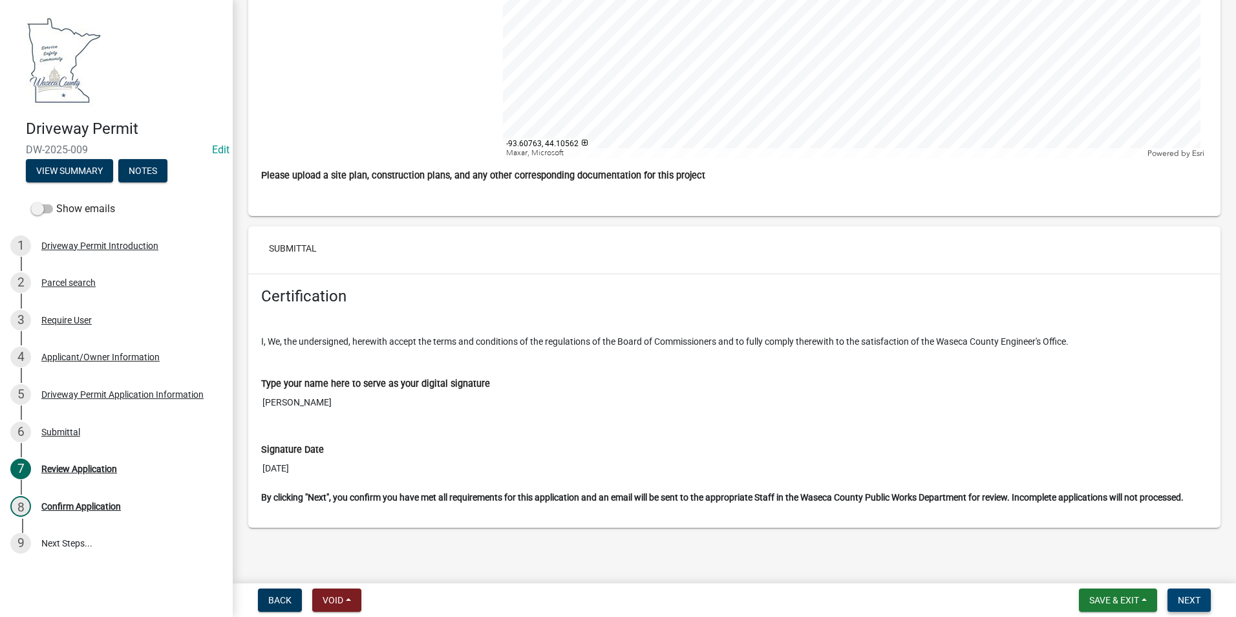
click at [1196, 598] on span "Next" at bounding box center [1189, 600] width 23 height 10
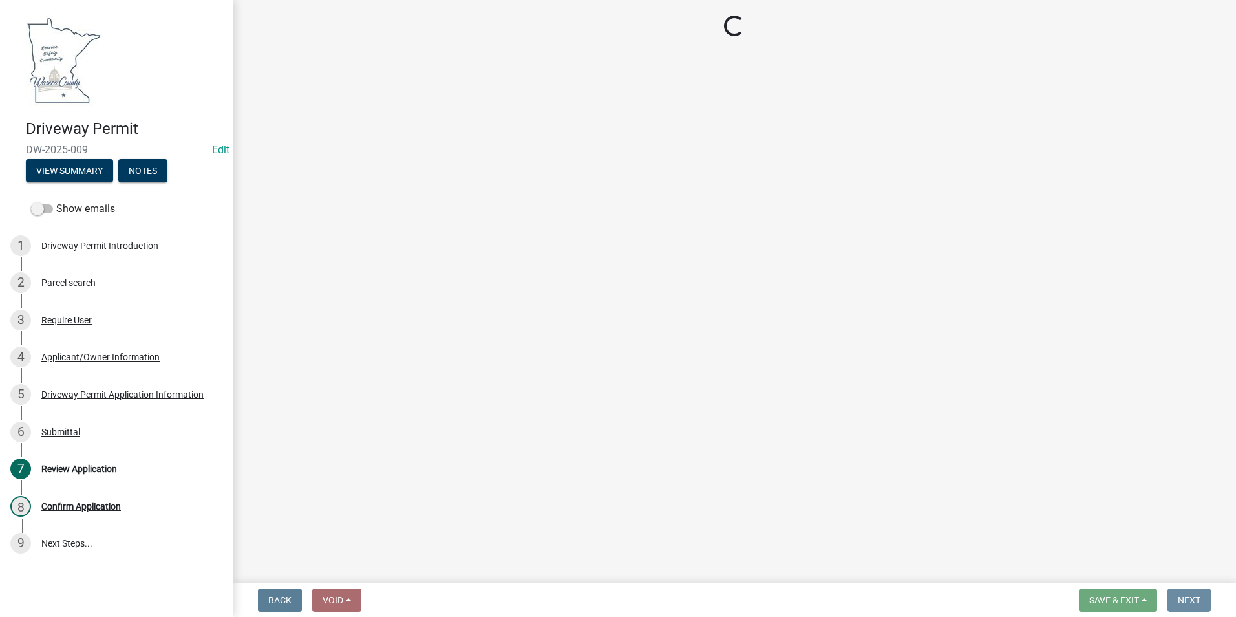
scroll to position [0, 0]
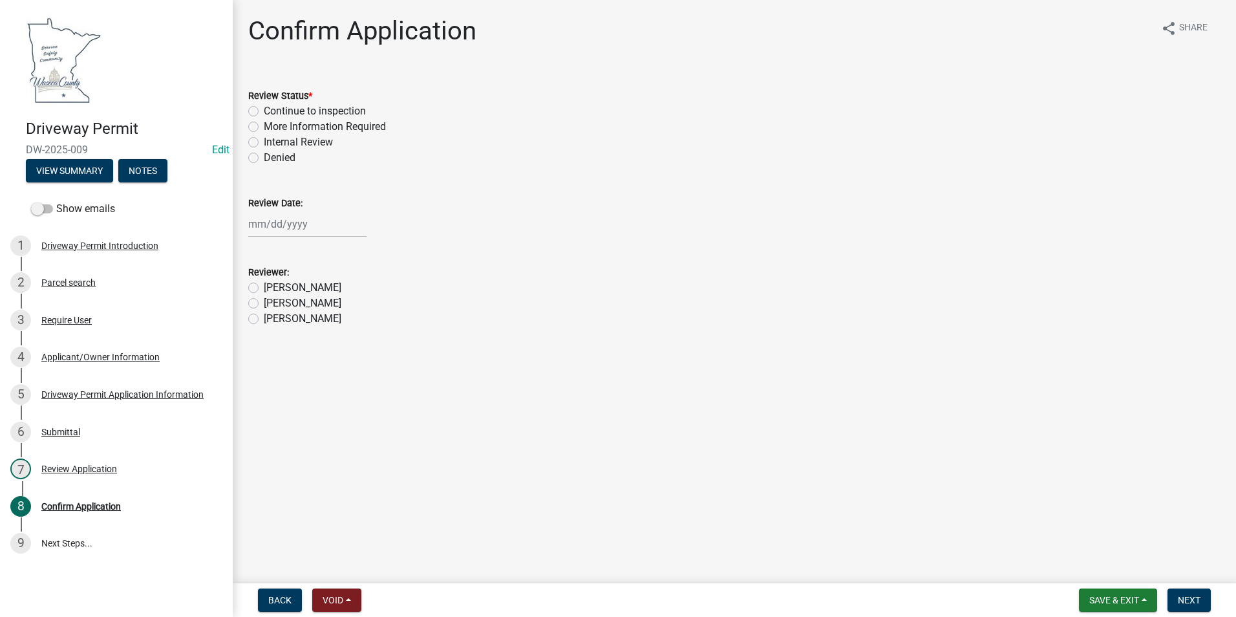
click at [264, 111] on label "Continue to inspection" at bounding box center [315, 111] width 102 height 16
click at [264, 111] on input "Continue to inspection" at bounding box center [268, 107] width 8 height 8
radio input "true"
click at [259, 224] on div at bounding box center [307, 224] width 118 height 27
select select "9"
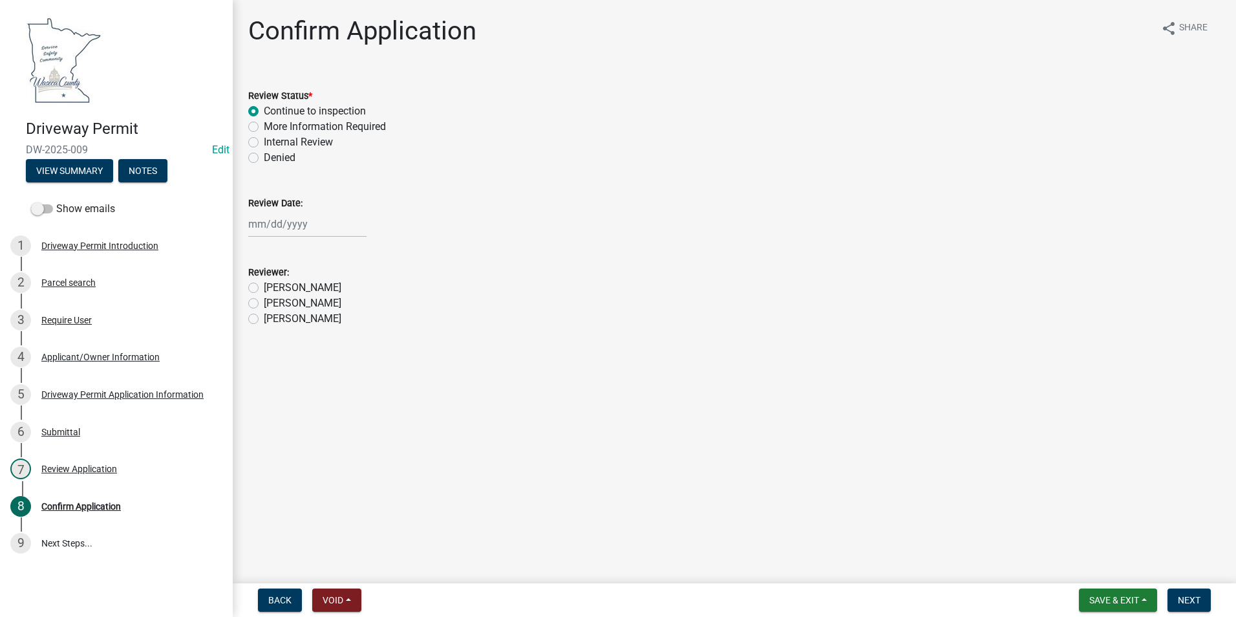
select select "2025"
click at [263, 307] on div "8" at bounding box center [261, 313] width 21 height 21
type input "[DATE]"
click at [264, 320] on label "[PERSON_NAME]" at bounding box center [303, 319] width 78 height 16
click at [264, 319] on input "[PERSON_NAME]" at bounding box center [268, 315] width 8 height 8
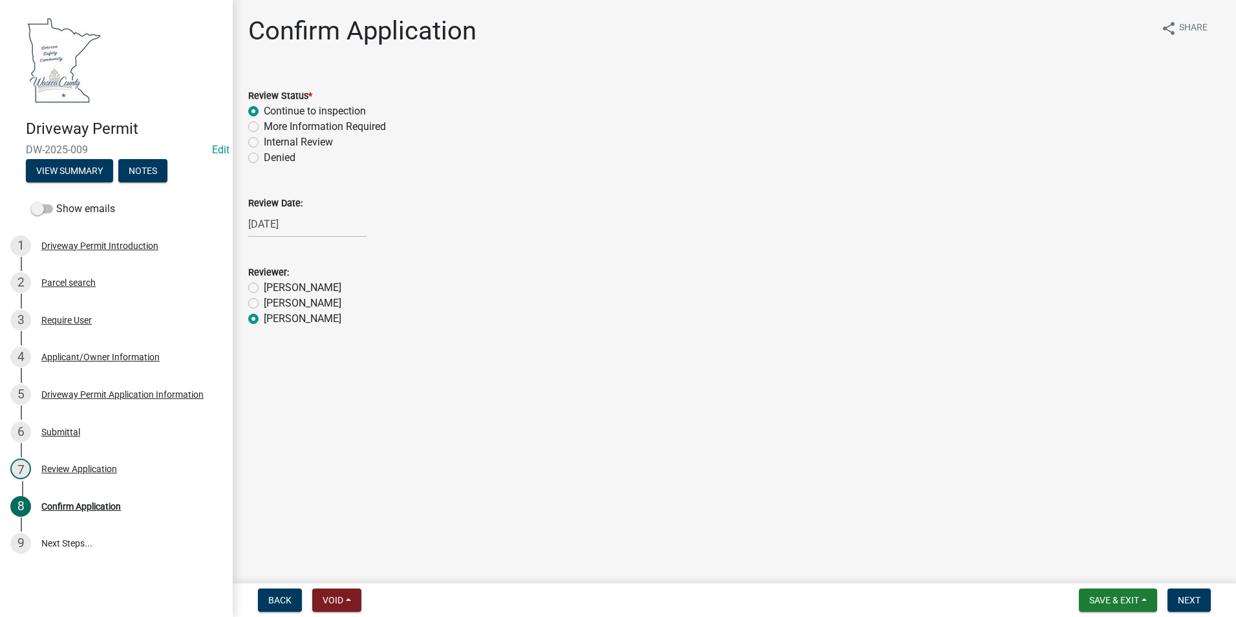
radio input "true"
click at [1185, 602] on span "Next" at bounding box center [1189, 600] width 23 height 10
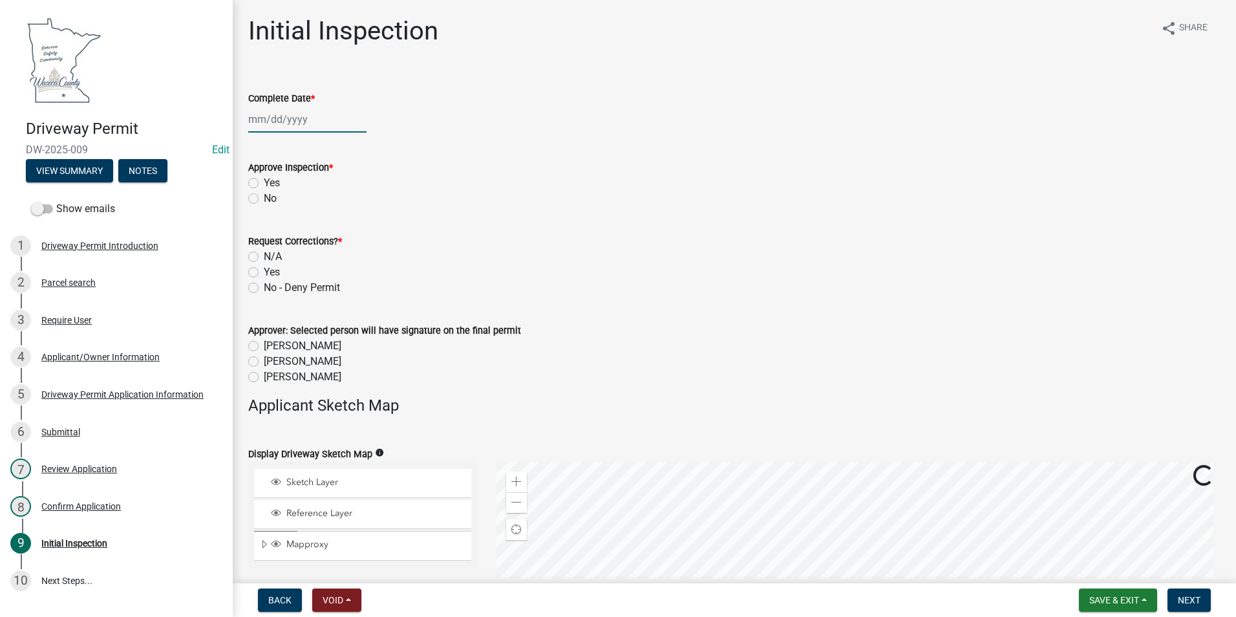
click at [272, 125] on div at bounding box center [307, 119] width 118 height 27
select select "9"
select select "2025"
click at [263, 207] on div "8" at bounding box center [261, 209] width 21 height 21
type input "[DATE]"
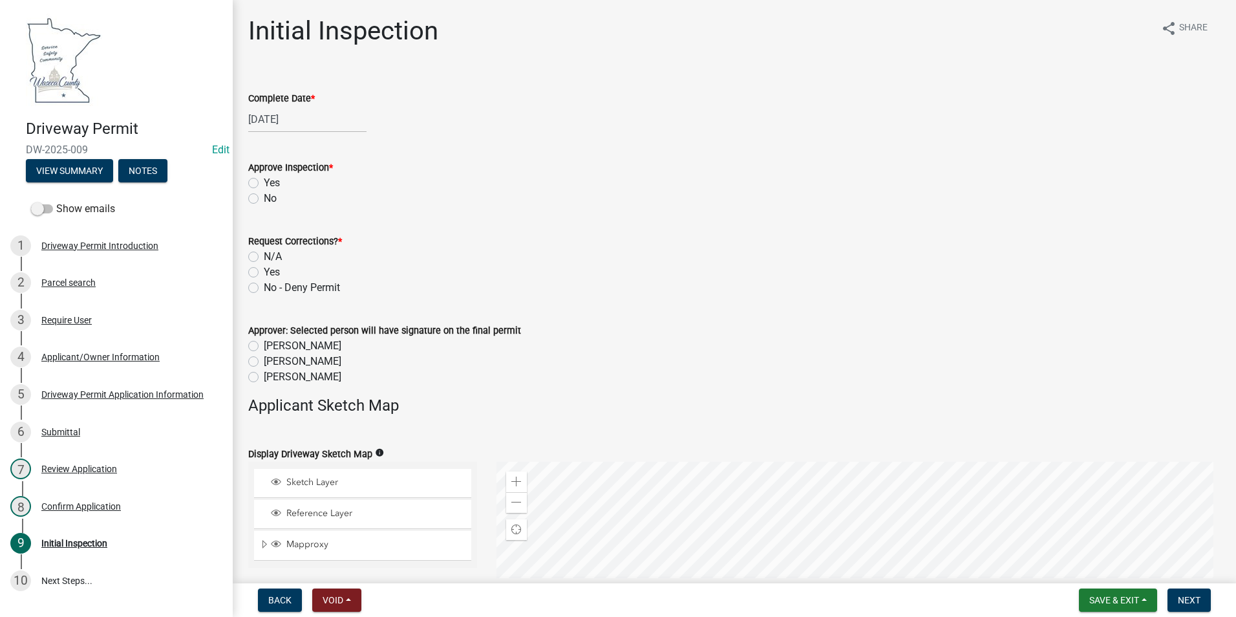
click at [264, 180] on label "Yes" at bounding box center [272, 183] width 16 height 16
click at [264, 180] on input "Yes" at bounding box center [268, 179] width 8 height 8
radio input "true"
click at [264, 254] on label "N/A" at bounding box center [273, 257] width 18 height 16
click at [264, 254] on input "N/A" at bounding box center [268, 253] width 8 height 8
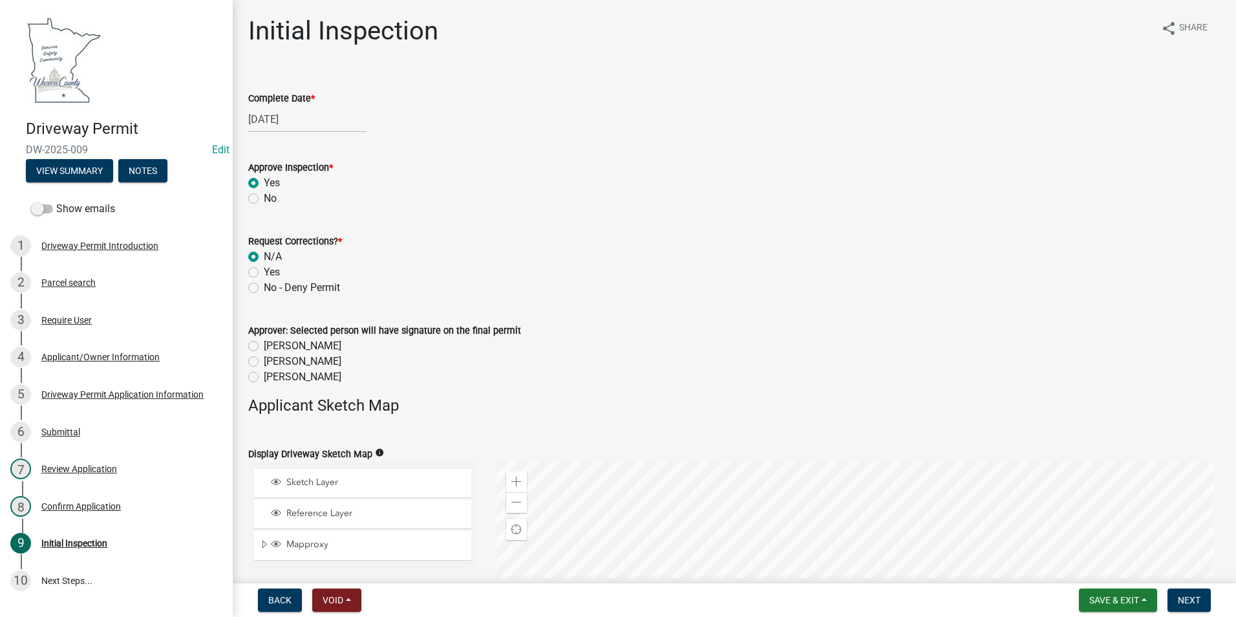
radio input "true"
click at [254, 401] on h4 "Applicant Sketch Map" at bounding box center [734, 405] width 973 height 19
click at [264, 381] on label "[PERSON_NAME]" at bounding box center [303, 377] width 78 height 16
click at [264, 378] on input "[PERSON_NAME]" at bounding box center [268, 373] width 8 height 8
radio input "true"
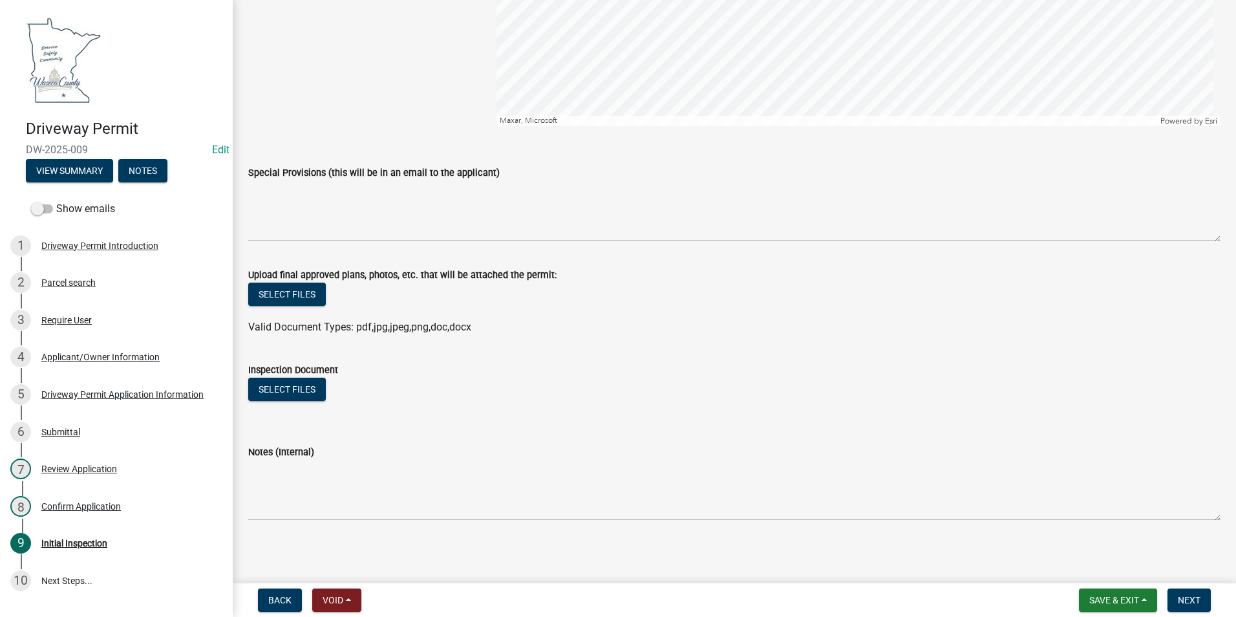
scroll to position [662, 0]
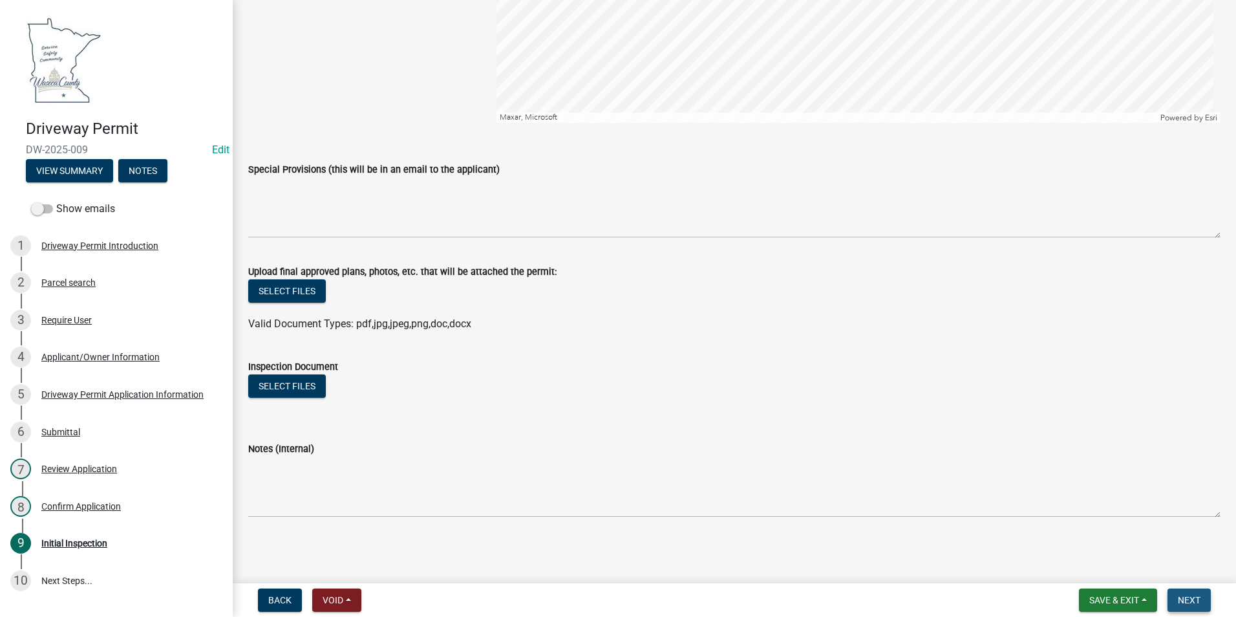
click at [1199, 601] on span "Next" at bounding box center [1189, 600] width 23 height 10
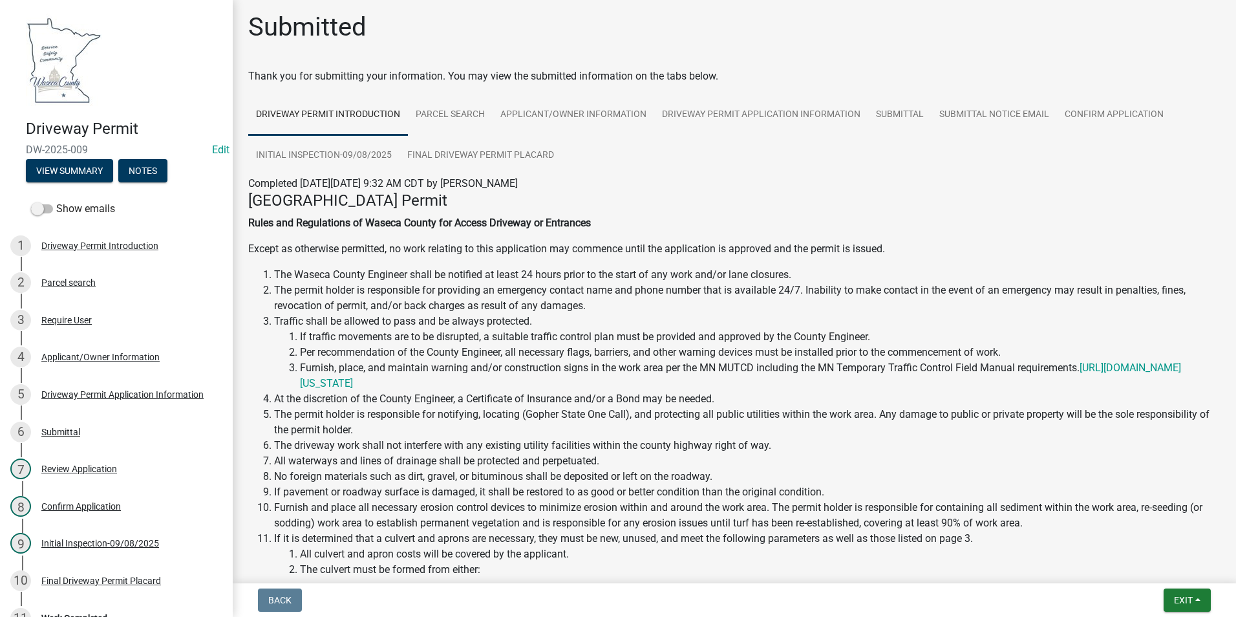
scroll to position [0, 0]
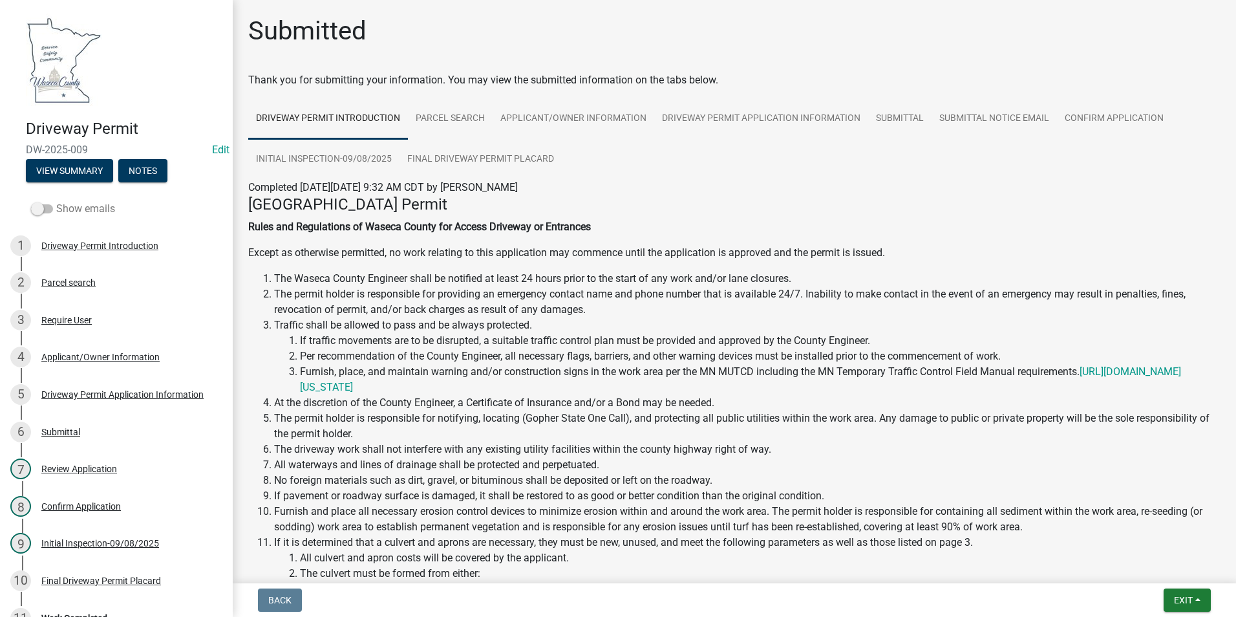
click at [45, 210] on span at bounding box center [42, 208] width 22 height 9
click at [56, 201] on input "Show emails" at bounding box center [56, 201] width 0 height 0
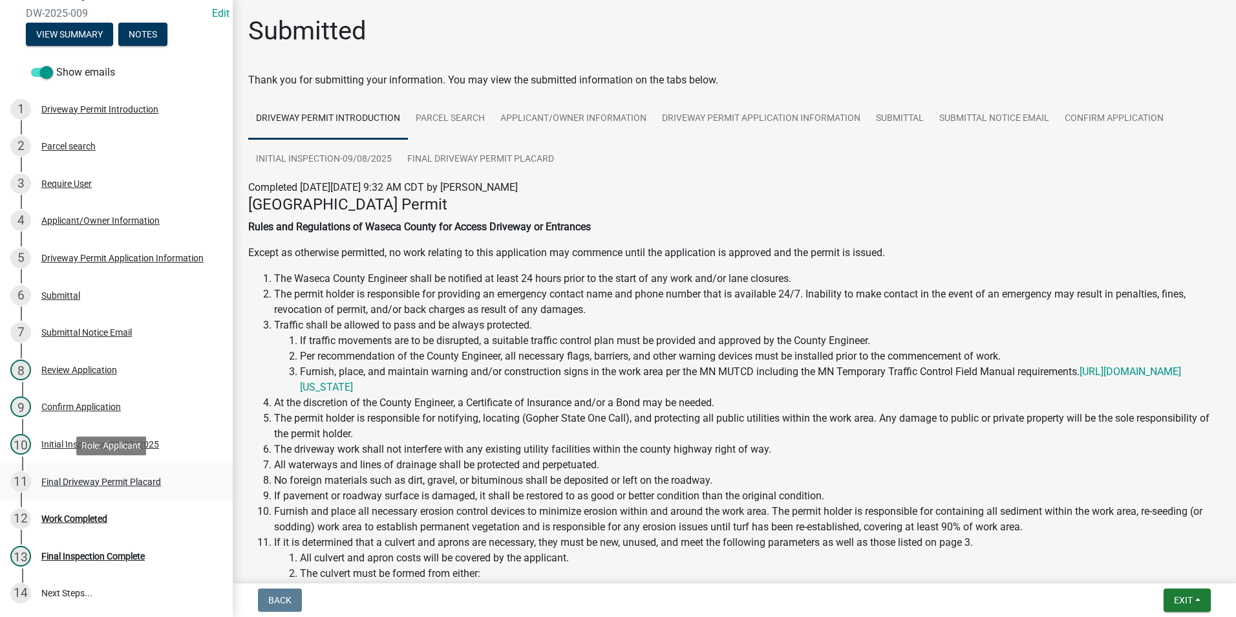
click at [130, 479] on div "Final Driveway Permit Placard" at bounding box center [101, 481] width 120 height 9
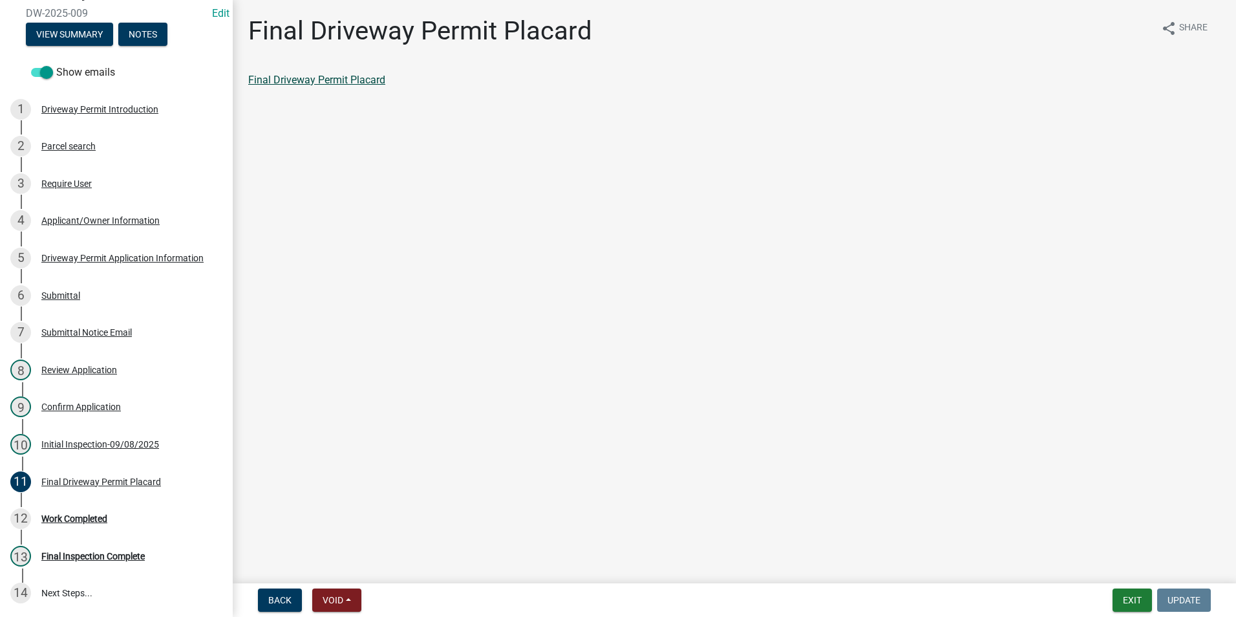
click at [314, 76] on link "Final Driveway Permit Placard" at bounding box center [316, 80] width 137 height 12
